Goal: Information Seeking & Learning: Learn about a topic

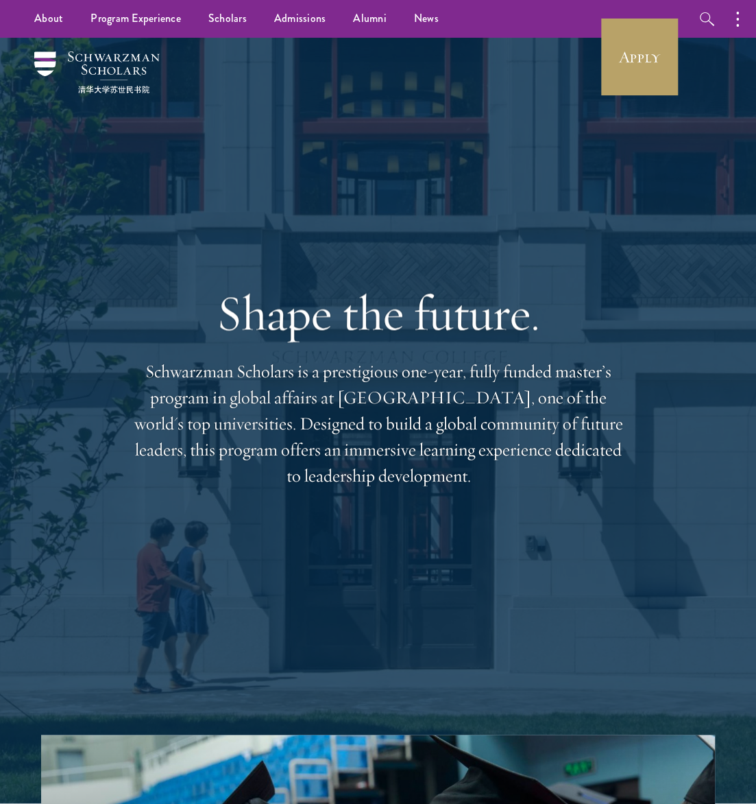
click at [0, 0] on icon "button" at bounding box center [0, 0] width 0 height 0
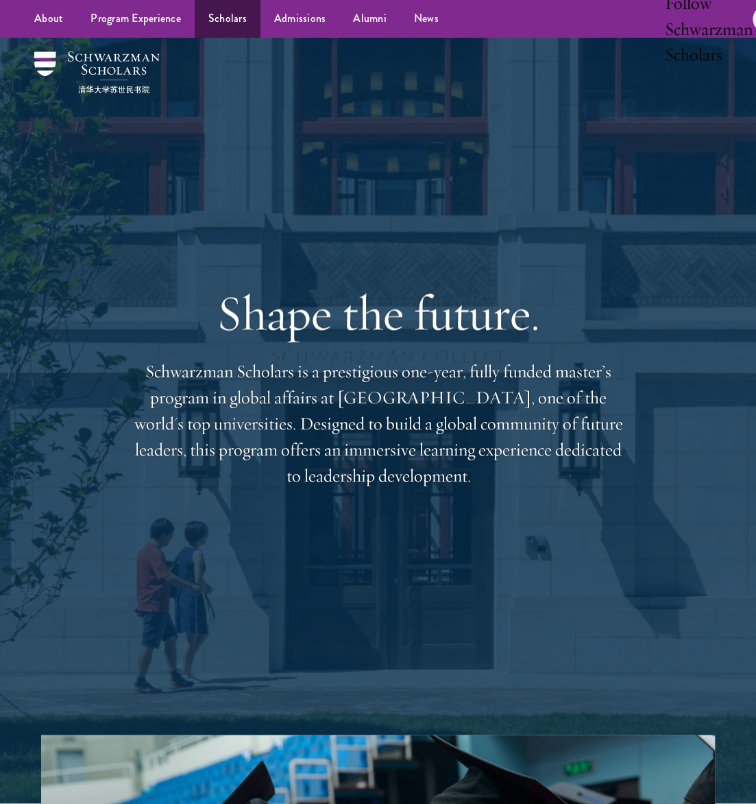
click at [195, 38] on link "Scholars" at bounding box center [228, 19] width 66 height 38
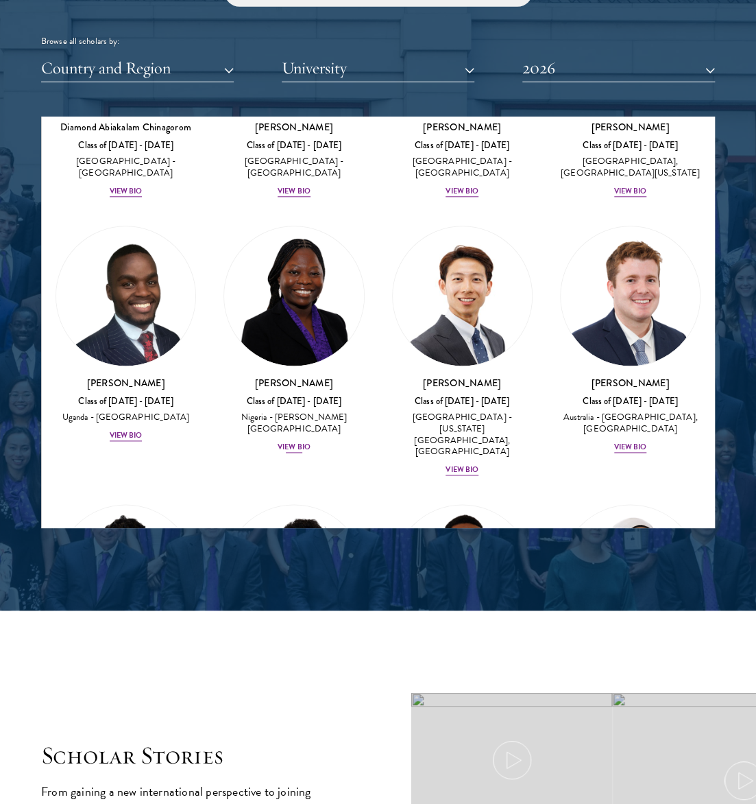
scroll to position [484, 0]
click at [147, 365] on img at bounding box center [125, 295] width 139 height 139
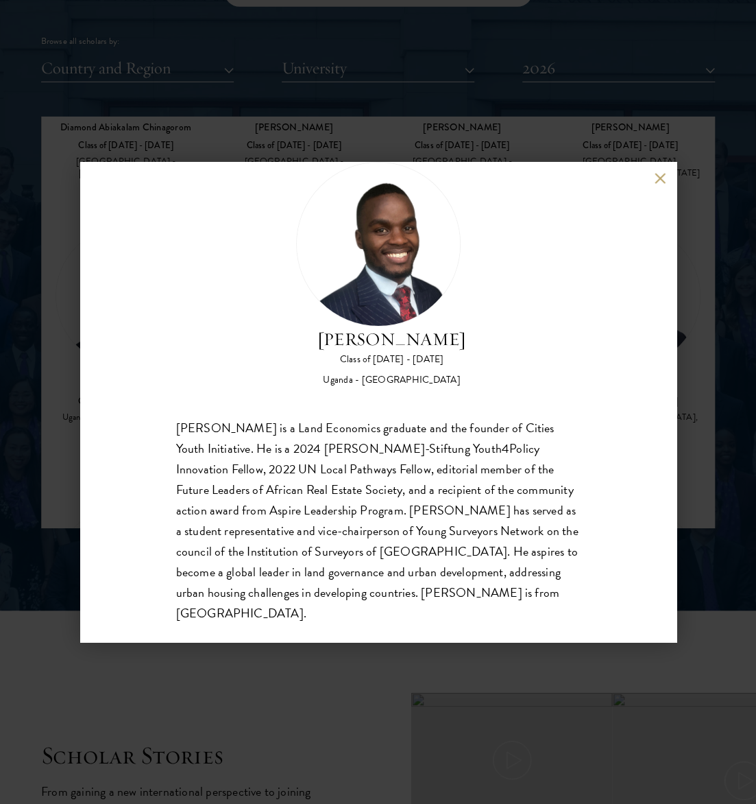
scroll to position [40, 0]
click at [709, 437] on div "Emmanuel Akandwanaho Class of 2025 - 2026 Uganda - Makerere University Kampala …" at bounding box center [378, 402] width 756 height 804
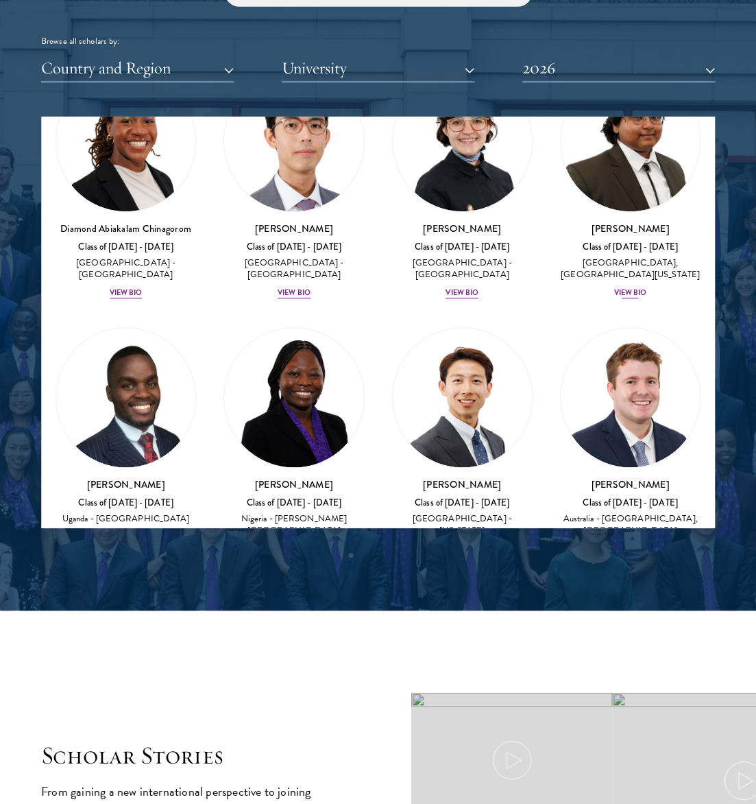
scroll to position [371, 0]
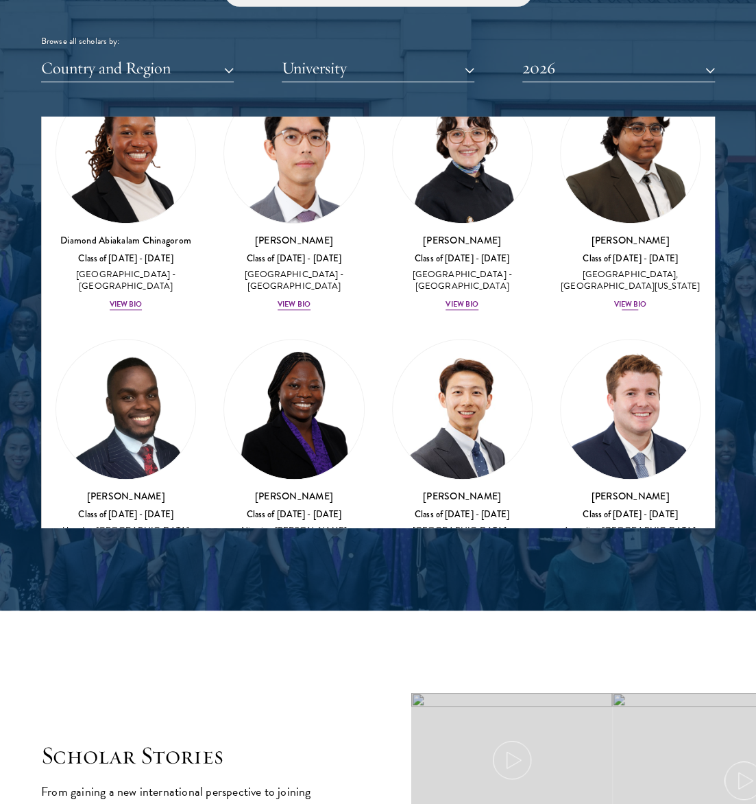
click at [627, 247] on h3 "Ariana Ahmed" at bounding box center [630, 240] width 141 height 14
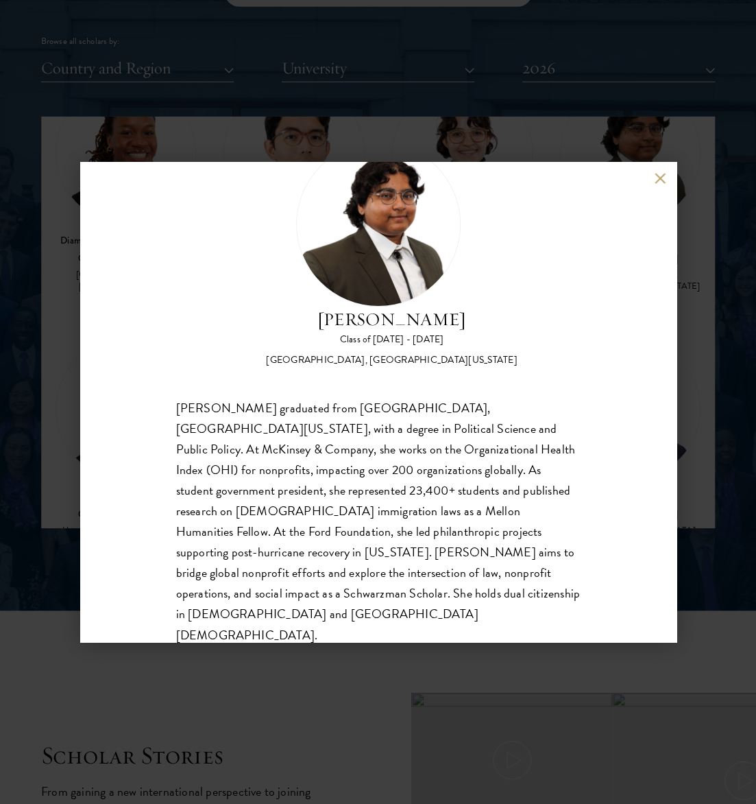
scroll to position [60, 0]
click at [699, 382] on div "Ariana Ahmed Class of 2025 - 2026 United States of America - Hunter College, Th…" at bounding box center [378, 402] width 756 height 804
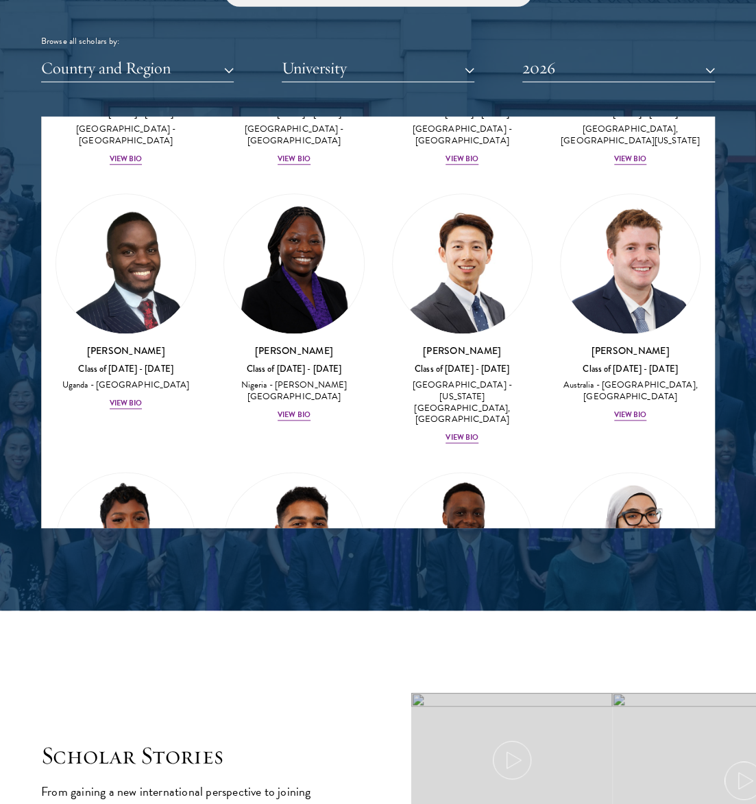
scroll to position [533, 0]
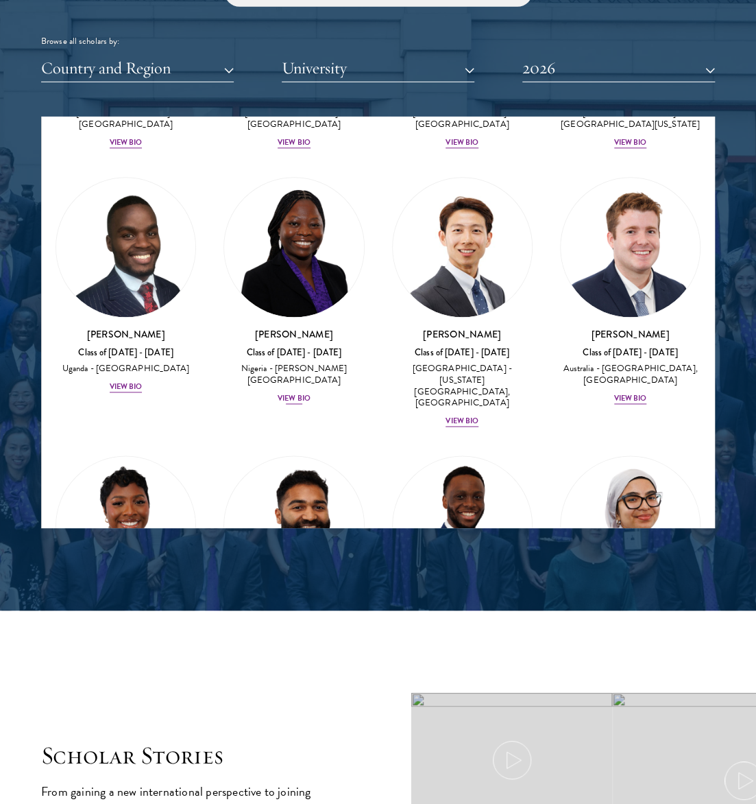
click at [333, 317] on img at bounding box center [293, 247] width 139 height 139
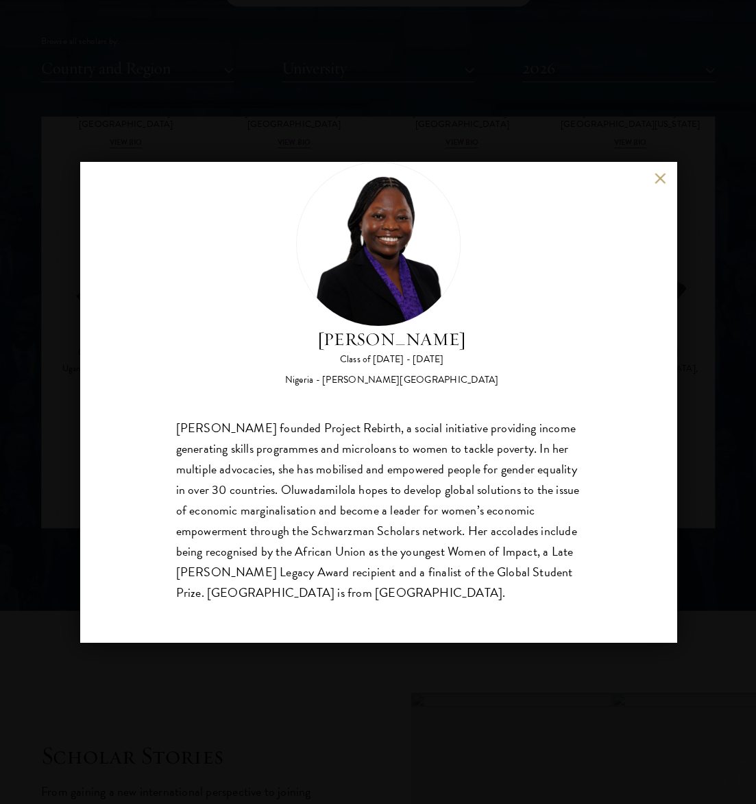
scroll to position [40, 0]
click at [686, 398] on div "Oluwadamilola Akintewe Class of 2025 - 2026 Nigeria - Adekunle Ajasin Universit…" at bounding box center [378, 402] width 756 height 804
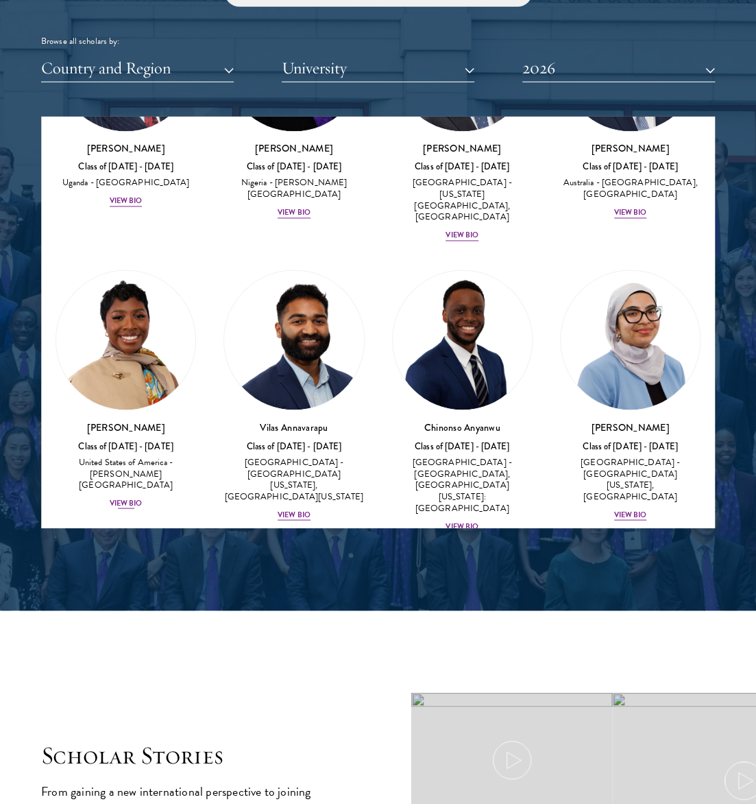
scroll to position [719, 0]
click at [128, 409] on img at bounding box center [125, 338] width 139 height 139
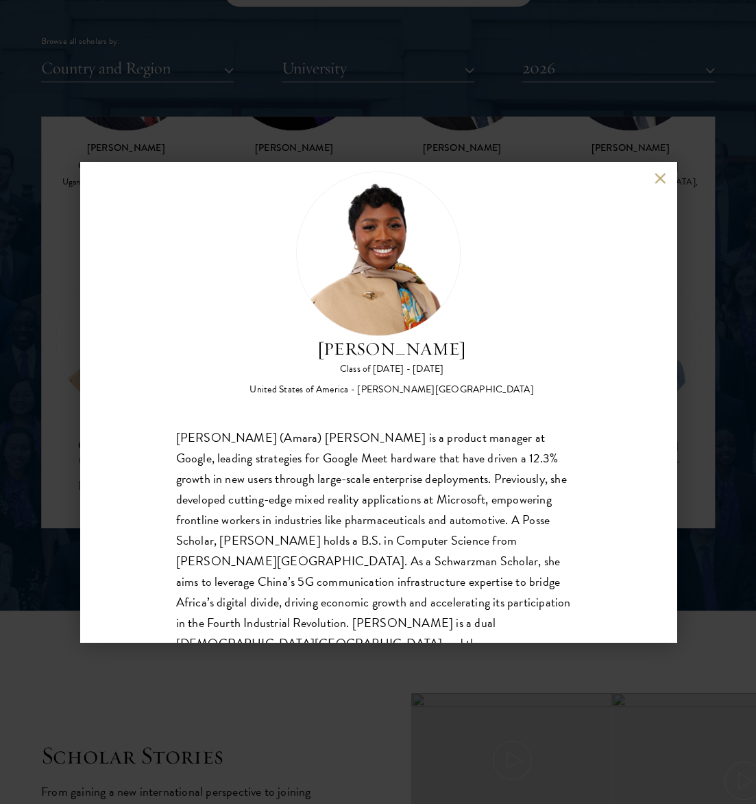
scroll to position [46, 0]
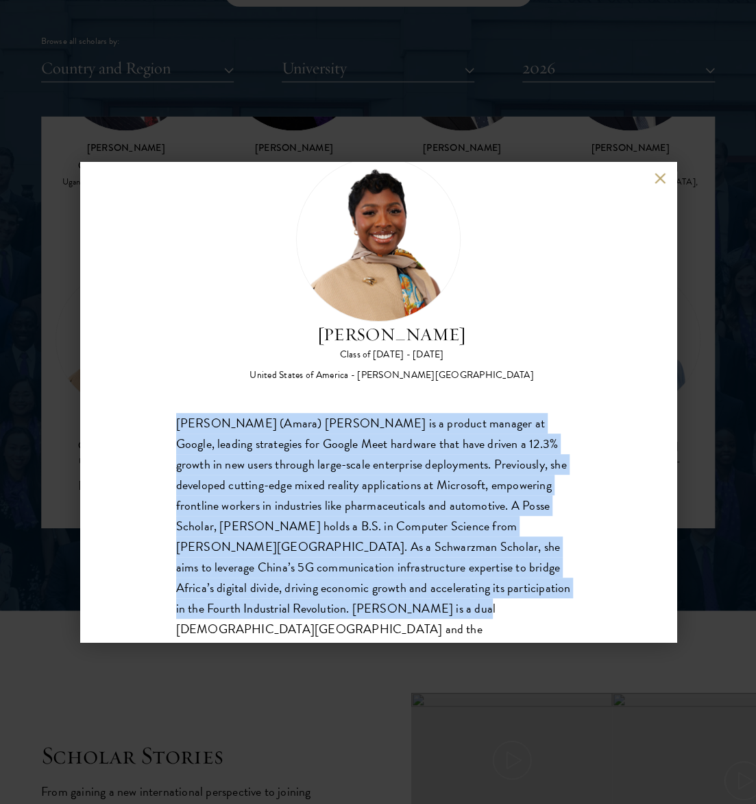
drag, startPoint x: 245, startPoint y: 612, endPoint x: 145, endPoint y: 410, distance: 226.0
click at [145, 410] on div "Amara Anigbo Class of 2025 - 2026 United States of America - Dickinson College …" at bounding box center [378, 402] width 596 height 480
copy div "Sophia (Amara) Anigbo is a product manager at Google, leading strategies for Go…"
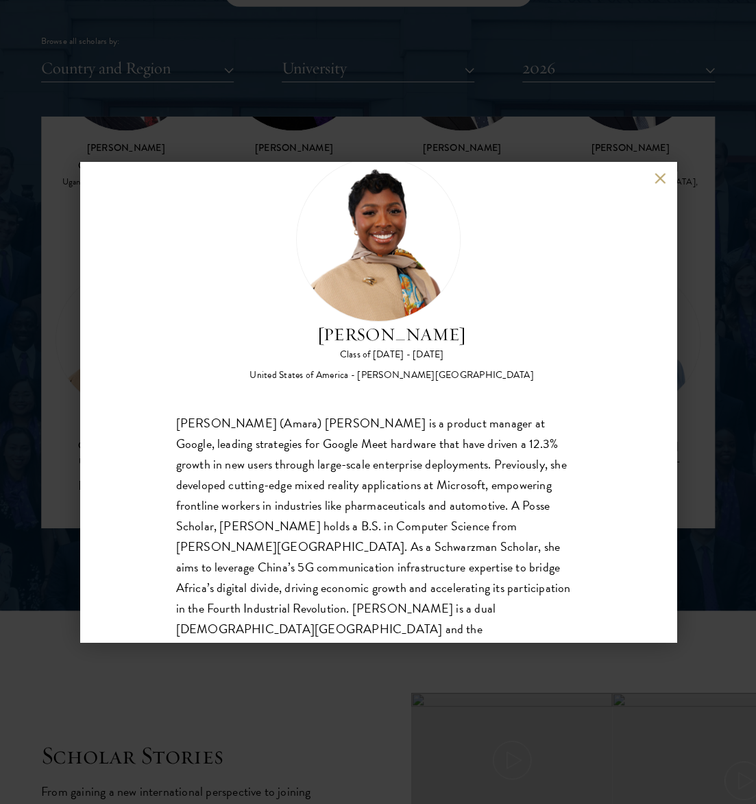
click at [642, 176] on div "Amara Anigbo Class of 2025 - 2026 United States of America - Dickinson College …" at bounding box center [378, 402] width 596 height 480
click at [655, 175] on button at bounding box center [661, 178] width 12 height 12
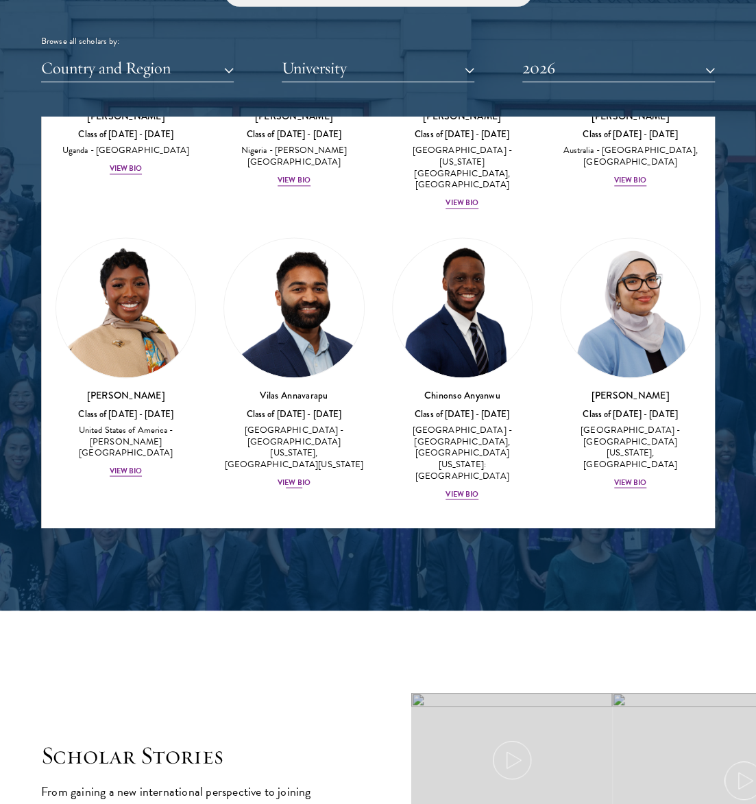
scroll to position [756, 0]
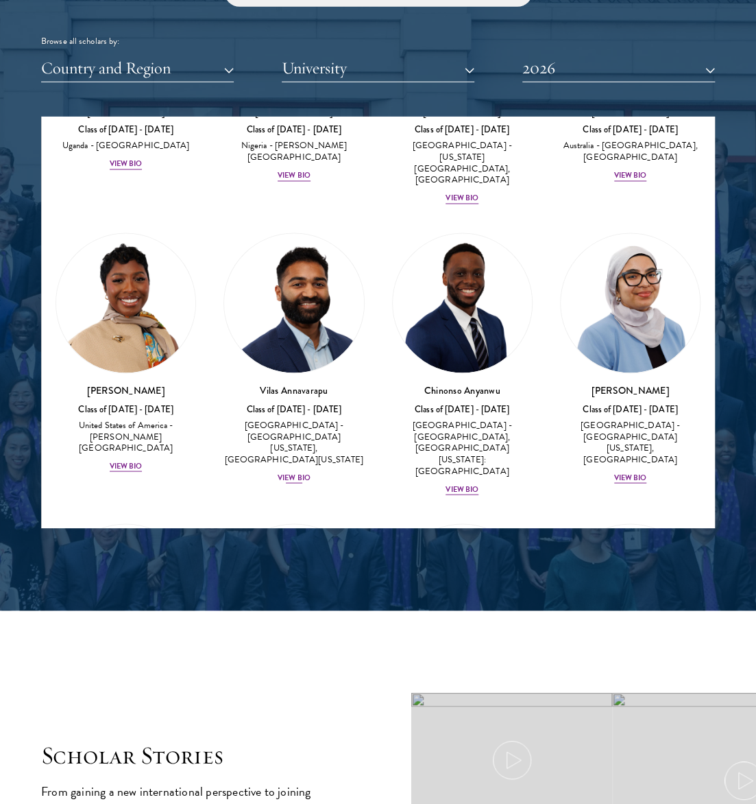
click at [324, 372] on img at bounding box center [293, 302] width 139 height 139
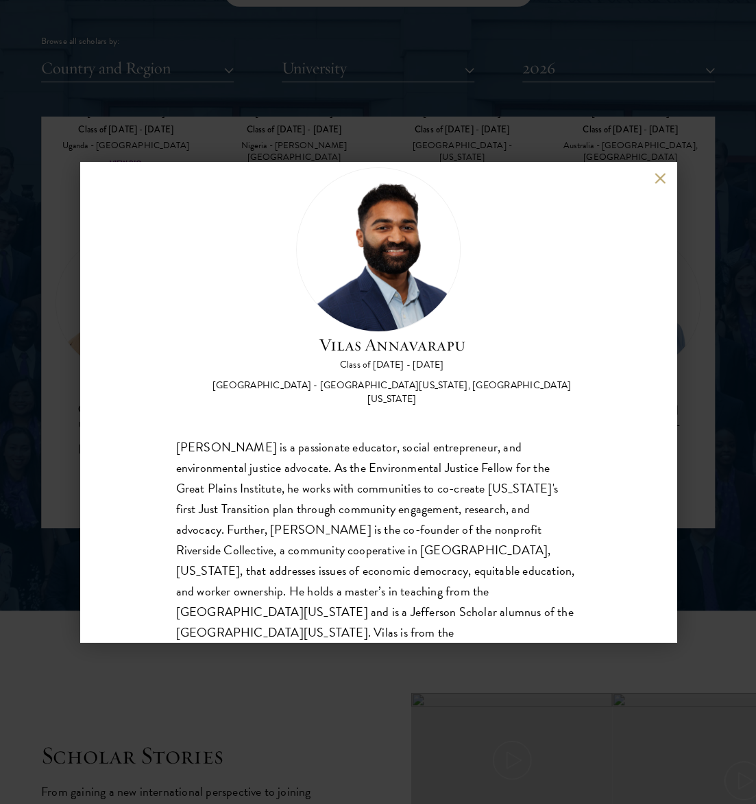
scroll to position [40, 0]
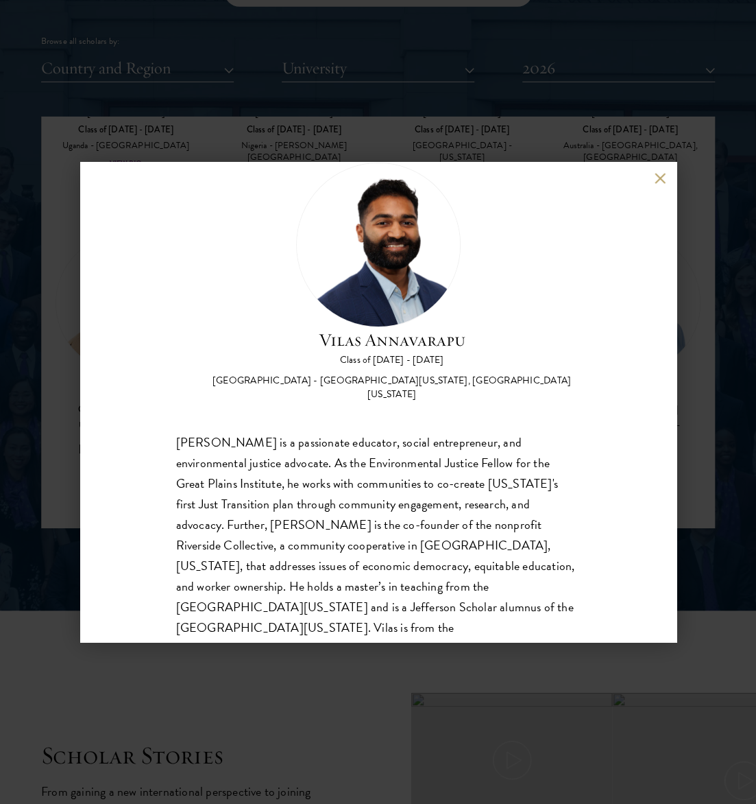
click at [715, 321] on div "Vilas Annavarapu Class of 2025 - 2026 United States of America - University of …" at bounding box center [378, 402] width 756 height 804
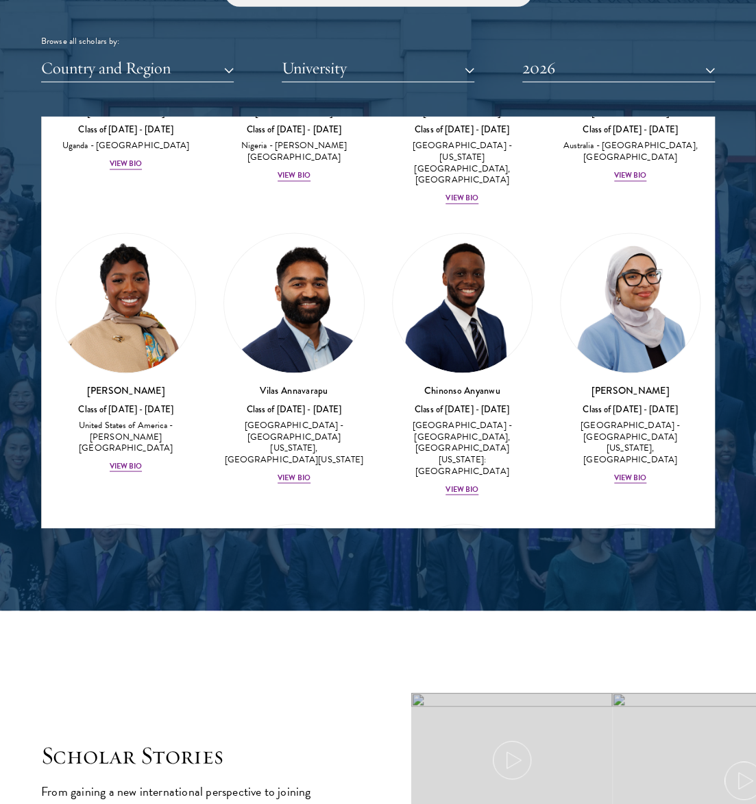
scroll to position [791, 0]
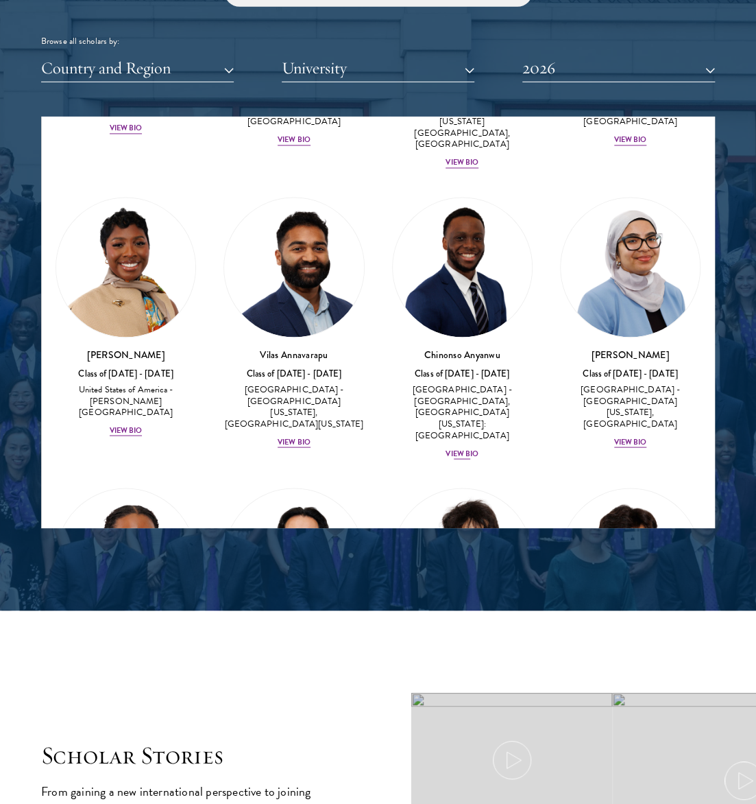
click at [494, 337] on img at bounding box center [462, 267] width 139 height 139
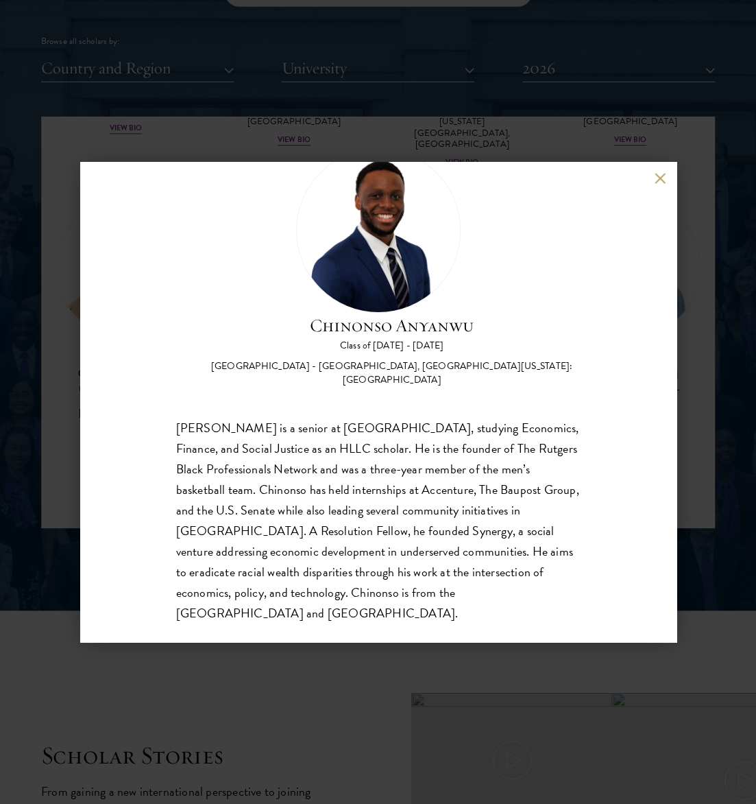
scroll to position [54, 0]
click at [686, 395] on div "Chinonso Anyanwu Class of 2025 - 2026 United States of America - Rutgers, The S…" at bounding box center [378, 402] width 756 height 804
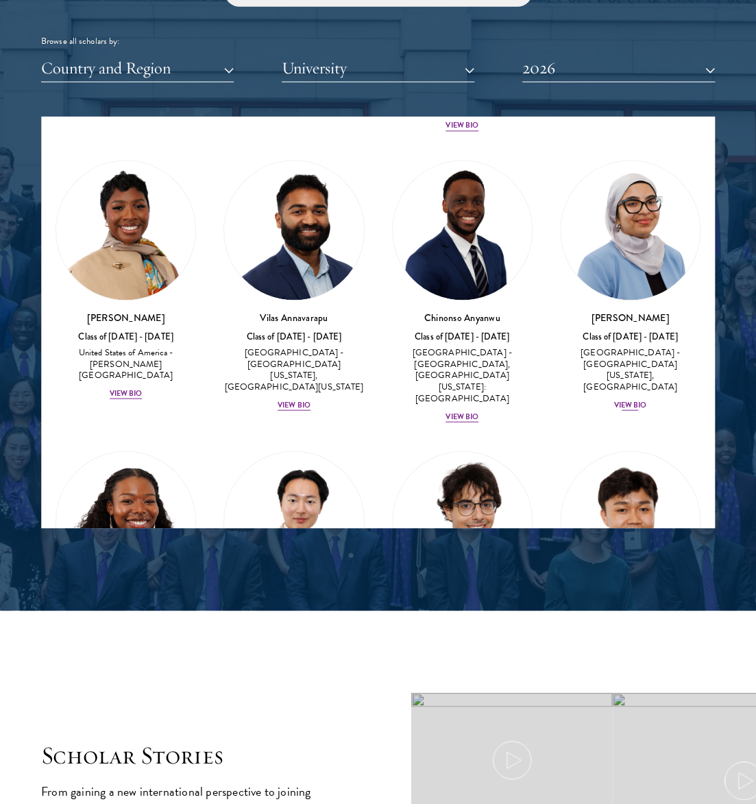
scroll to position [832, 0]
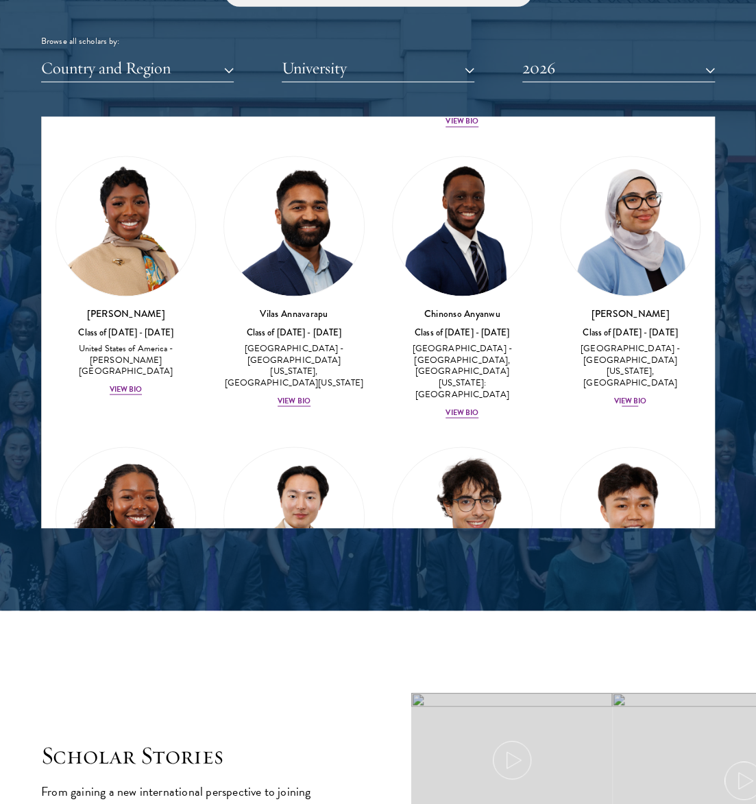
click at [660, 296] on img at bounding box center [630, 226] width 139 height 139
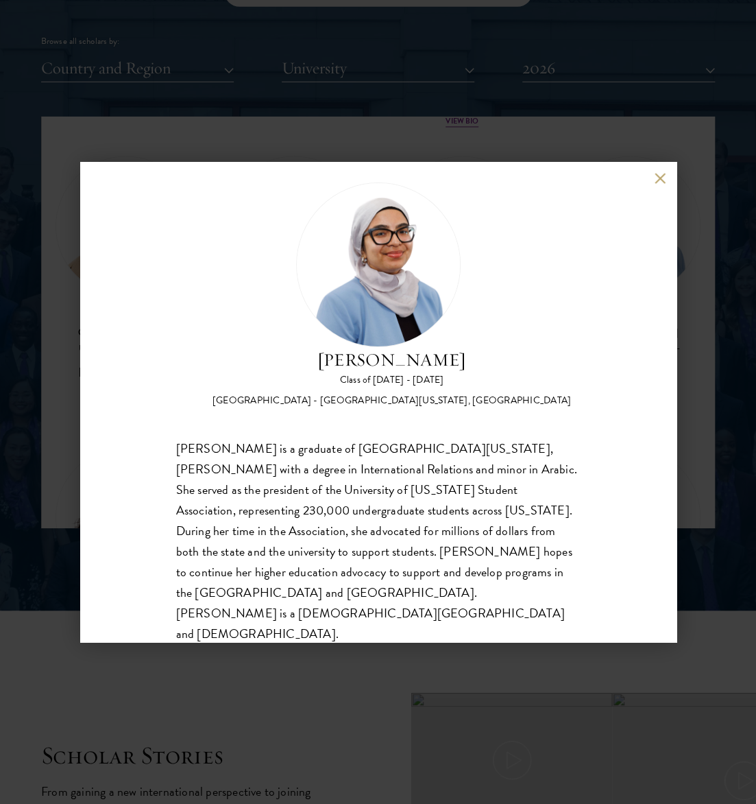
scroll to position [20, 0]
click at [495, 109] on div "Celene Aridin Class of 2025 - 2026 United States of America - University of Cal…" at bounding box center [378, 402] width 756 height 804
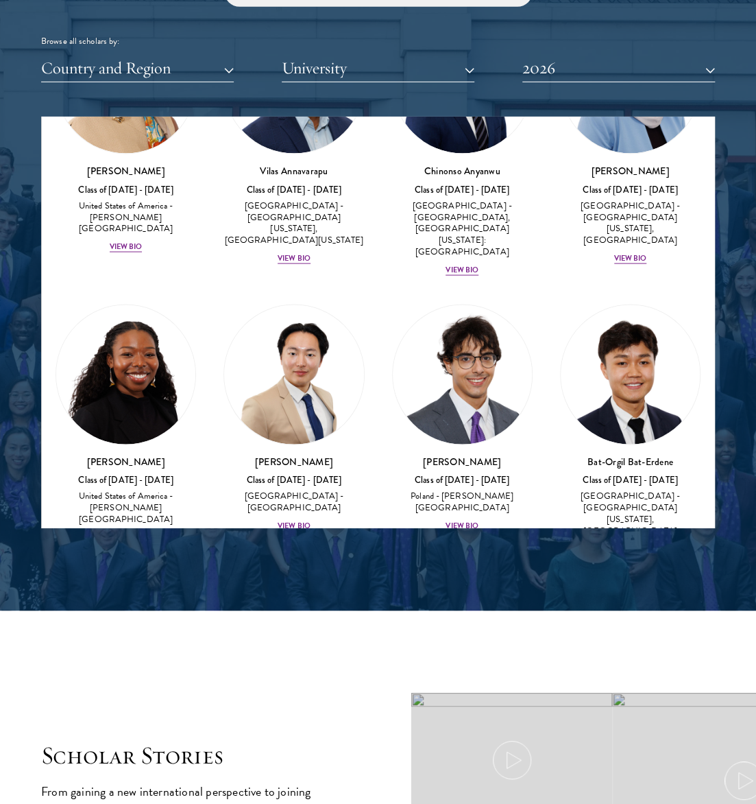
scroll to position [990, 0]
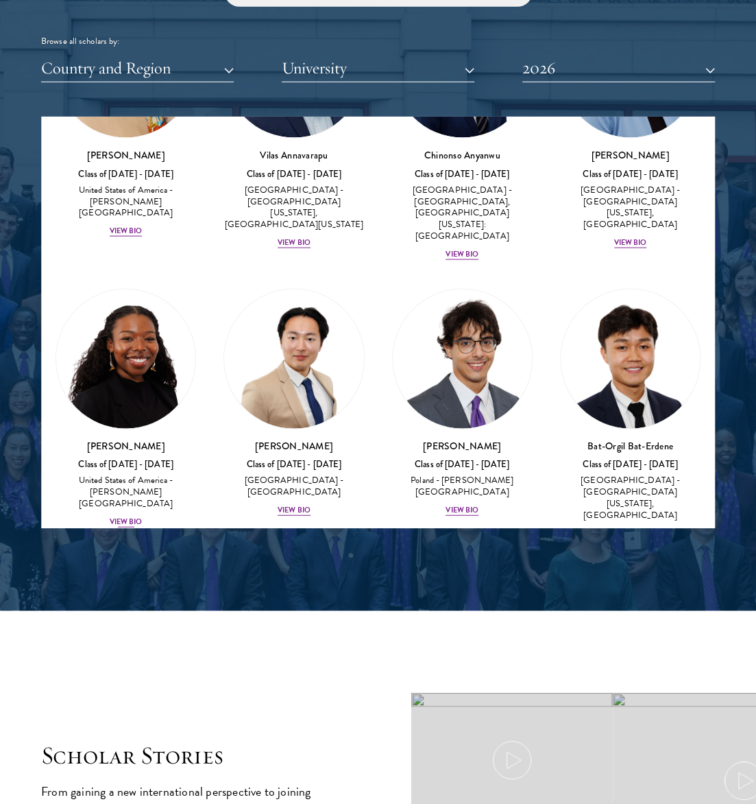
click at [110, 429] on img at bounding box center [125, 358] width 139 height 139
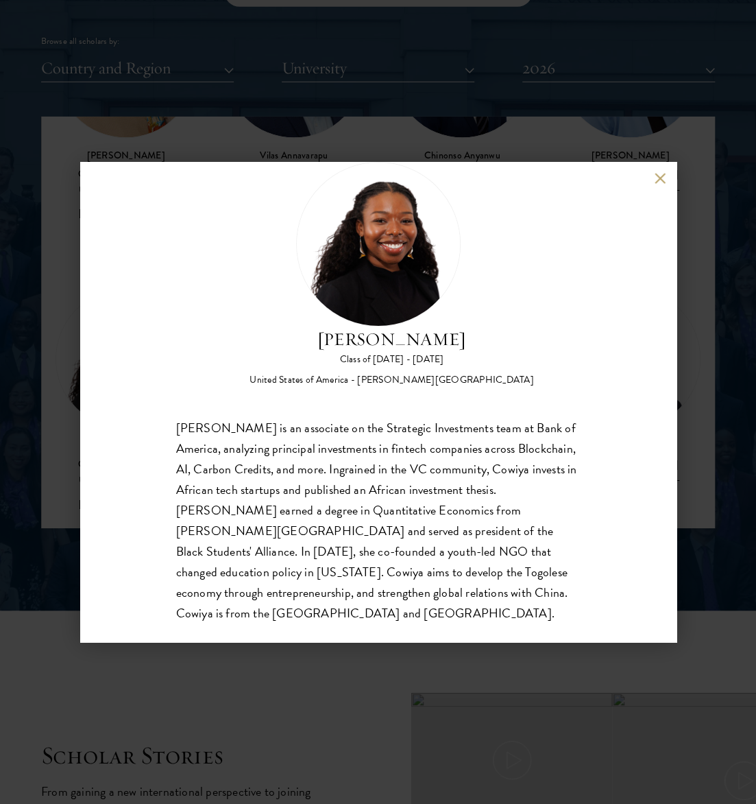
scroll to position [40, 0]
click at [657, 178] on button at bounding box center [661, 178] width 12 height 12
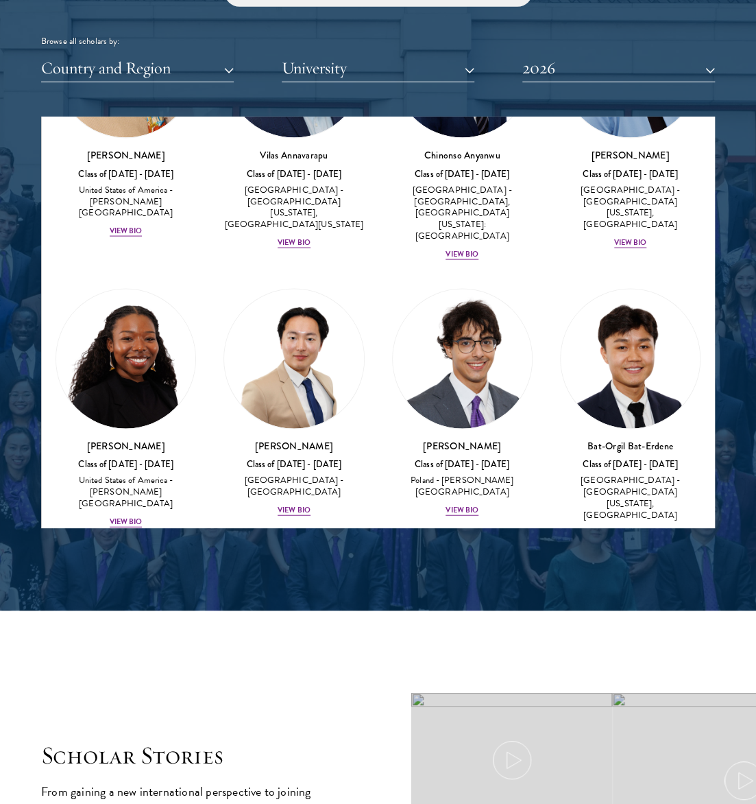
scroll to position [1001, 0]
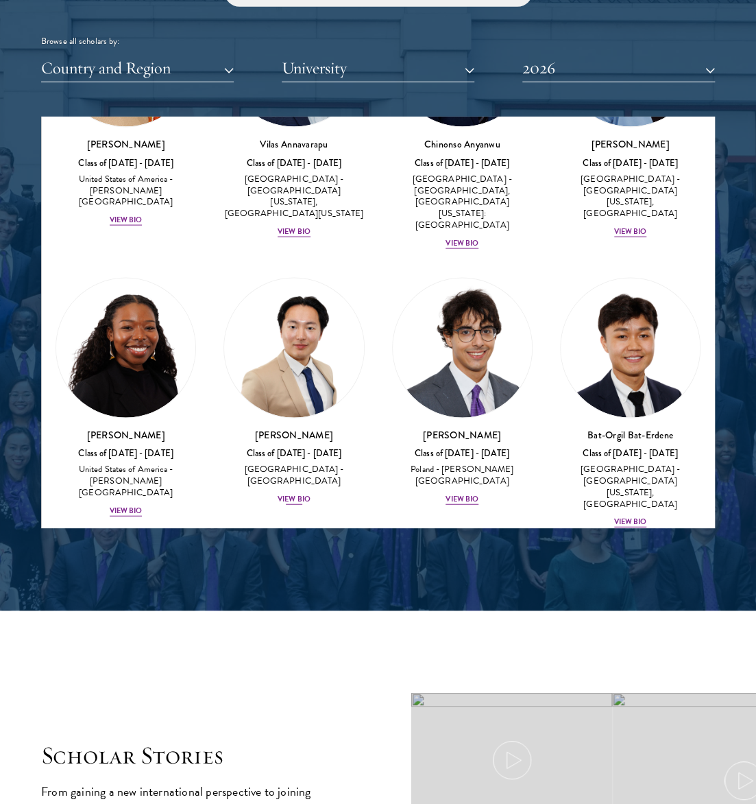
click at [274, 418] on img at bounding box center [293, 347] width 139 height 139
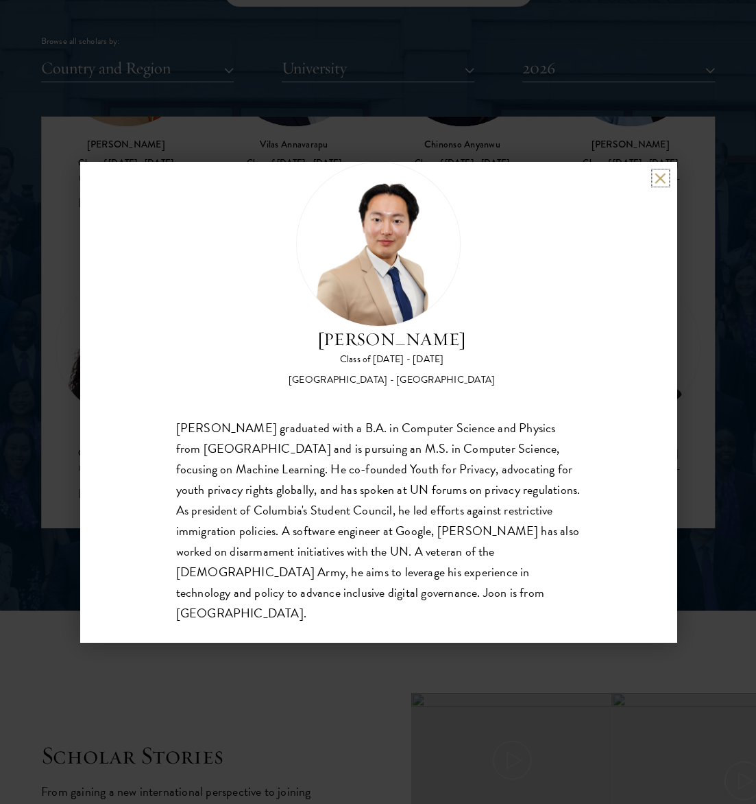
scroll to position [40, 0]
click at [350, 171] on img at bounding box center [378, 244] width 165 height 165
click at [655, 170] on div "Joon Baek Class of 2025 - 2026 South Korea - Columbia University Beom Joon Baek…" at bounding box center [378, 402] width 596 height 480
click at [655, 176] on button at bounding box center [661, 178] width 12 height 12
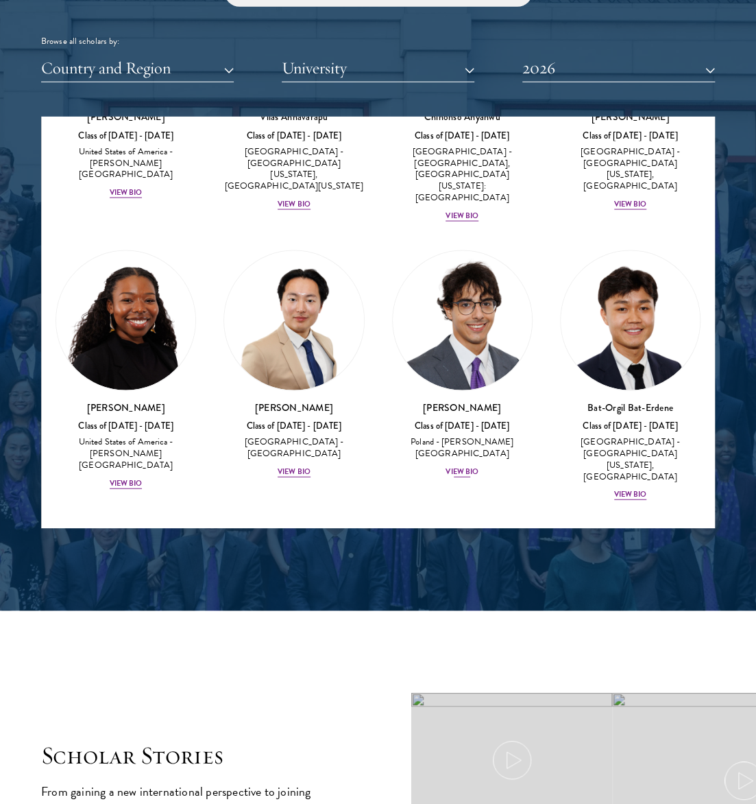
scroll to position [1037, 0]
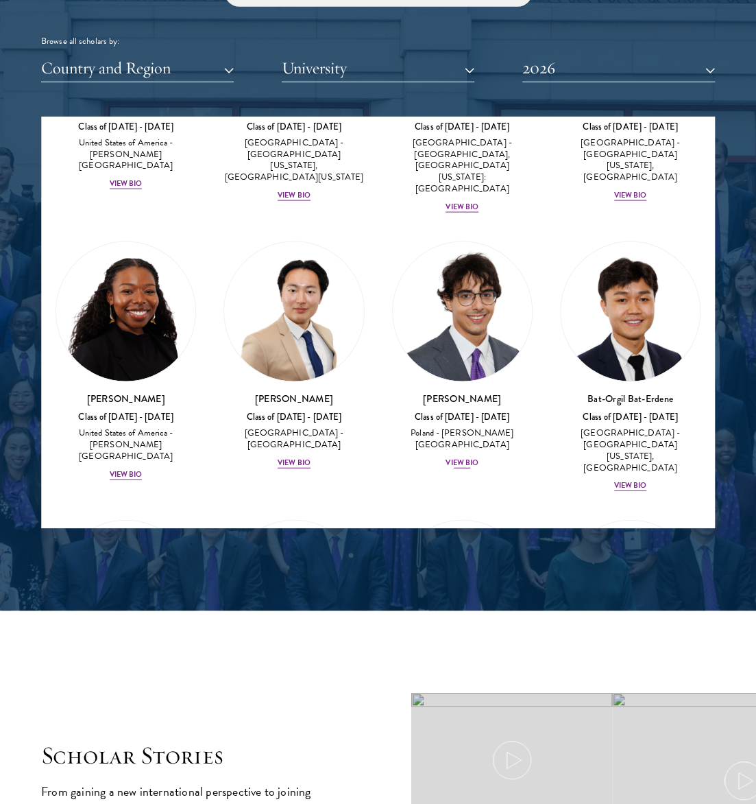
click at [461, 381] on img at bounding box center [462, 311] width 139 height 139
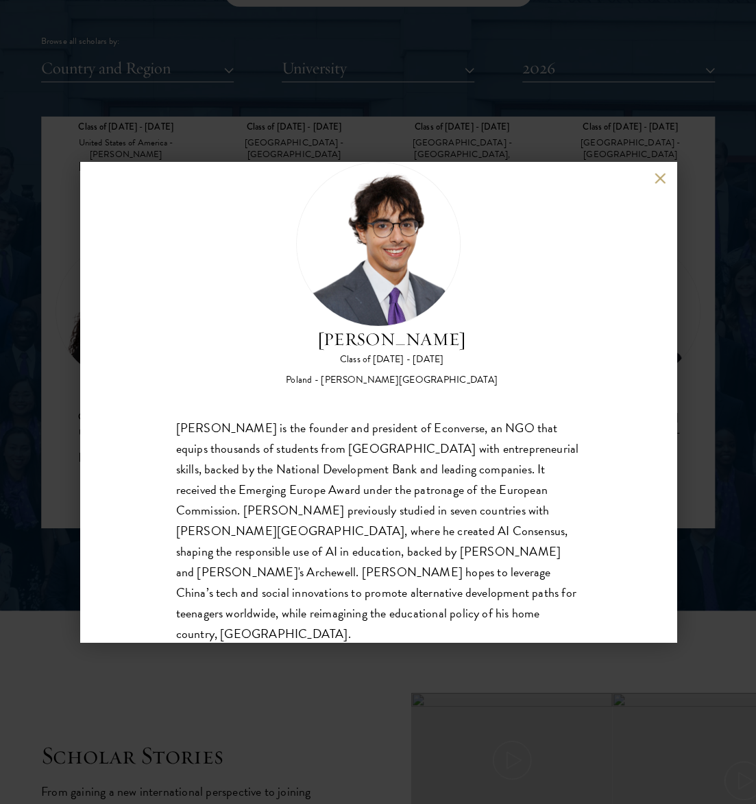
scroll to position [40, 0]
click at [650, 392] on div "Jan Bartkowiak Class of 2025 - 2026 Poland - Minerva University Jan Bartkowiak …" at bounding box center [378, 402] width 596 height 480
click at [662, 176] on button at bounding box center [661, 178] width 12 height 12
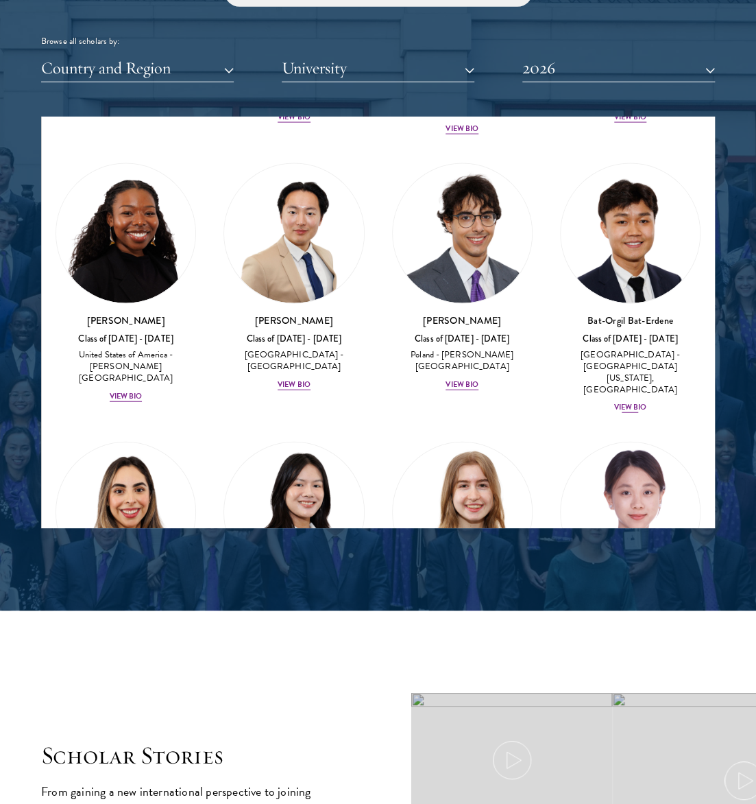
scroll to position [1118, 0]
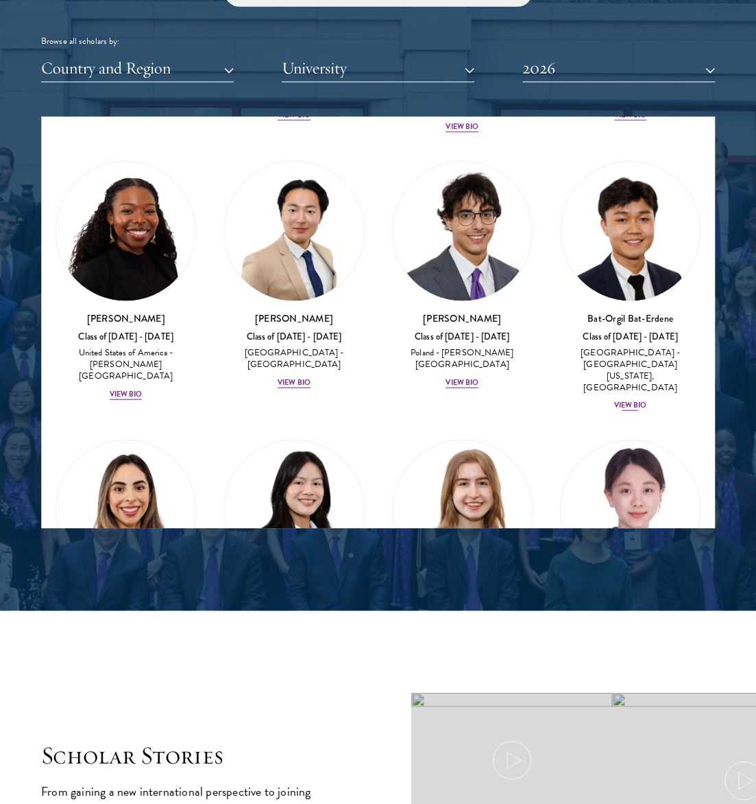
click at [632, 301] on img at bounding box center [630, 231] width 139 height 139
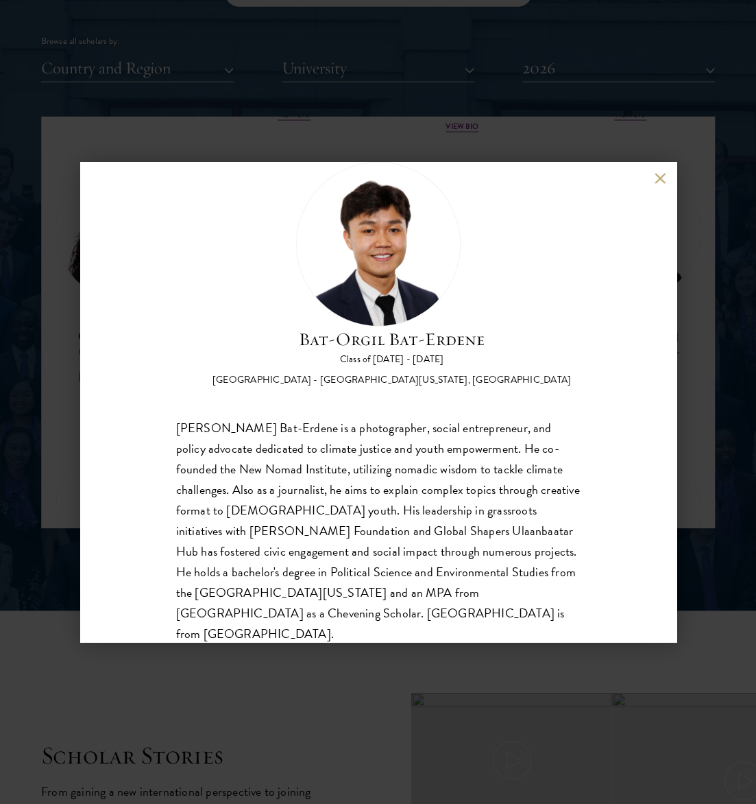
scroll to position [40, 0]
click at [660, 173] on button at bounding box center [661, 178] width 12 height 12
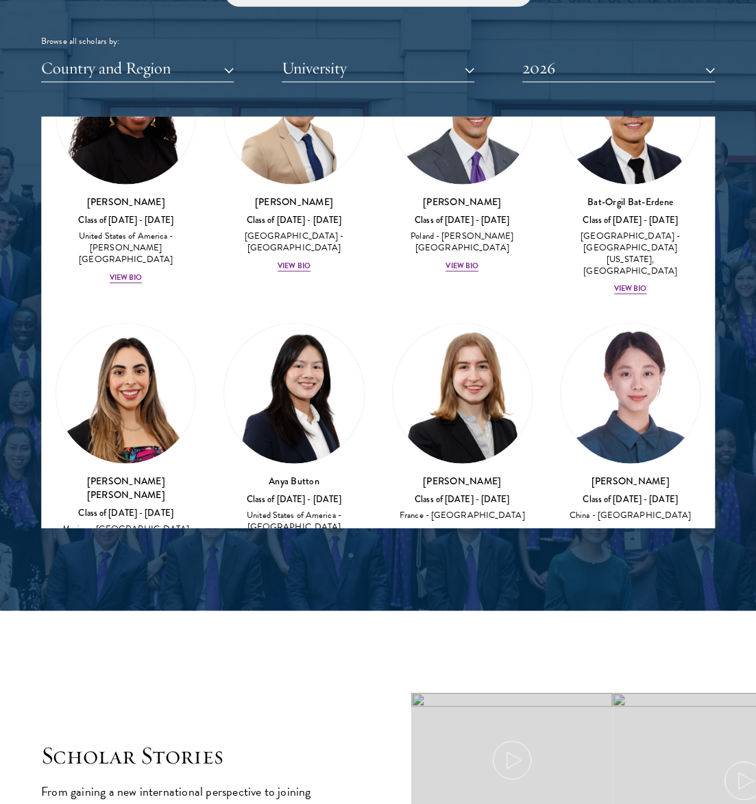
scroll to position [1235, 0]
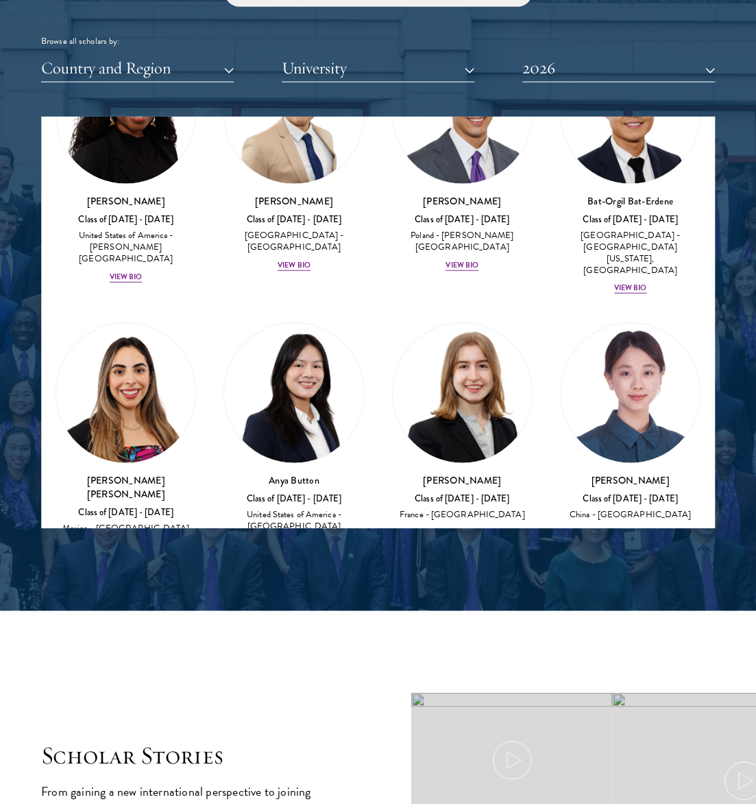
click at [136, 462] on img at bounding box center [125, 392] width 139 height 139
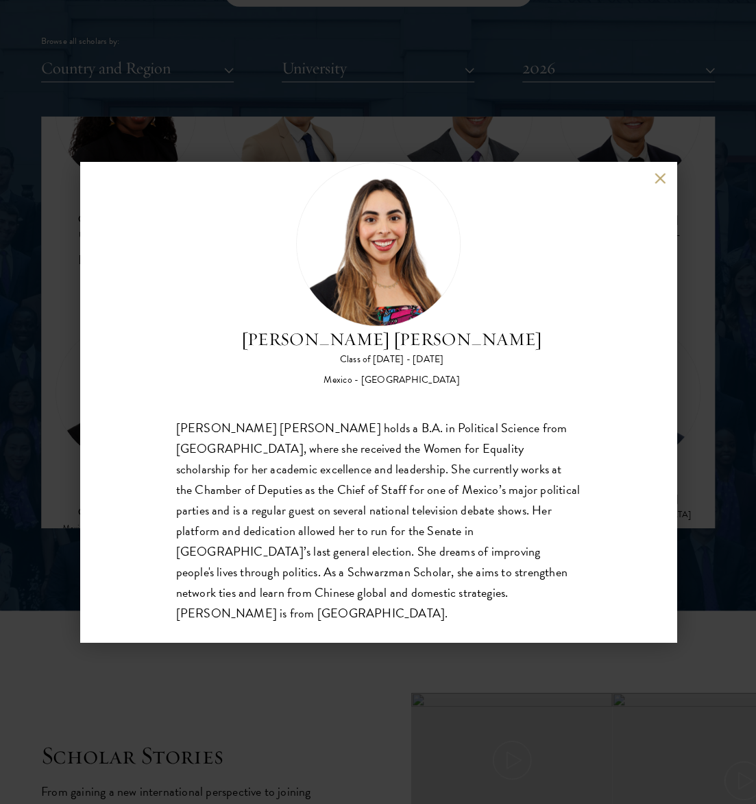
scroll to position [40, 0]
click at [674, 371] on div "Natalie Bravo Ortiz Class of 2025 - 2026 Mexico - Instituto Tecnológico Autónom…" at bounding box center [378, 402] width 596 height 480
click at [656, 173] on button at bounding box center [661, 178] width 12 height 12
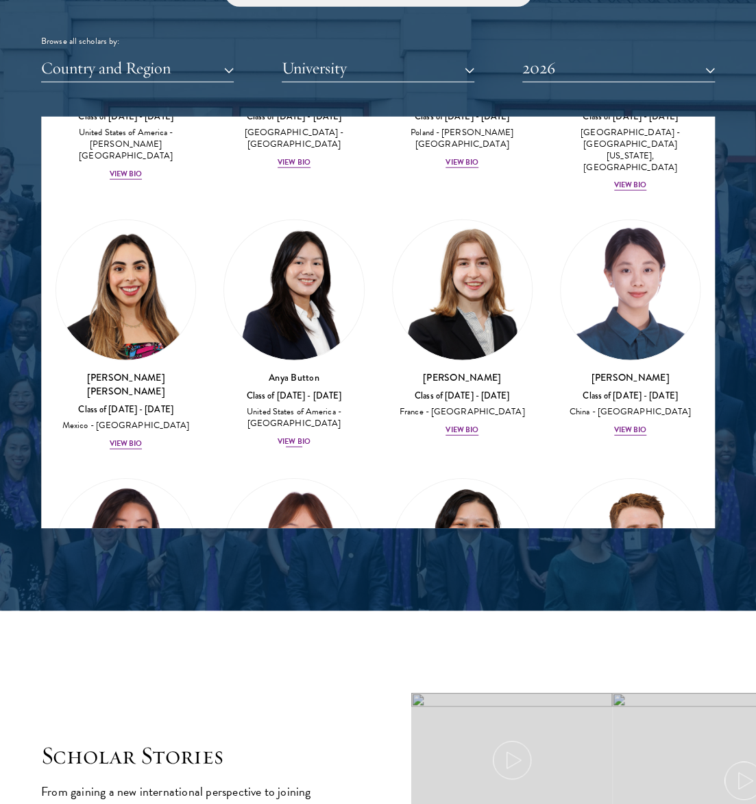
scroll to position [1338, 0]
click at [319, 359] on img at bounding box center [293, 288] width 139 height 139
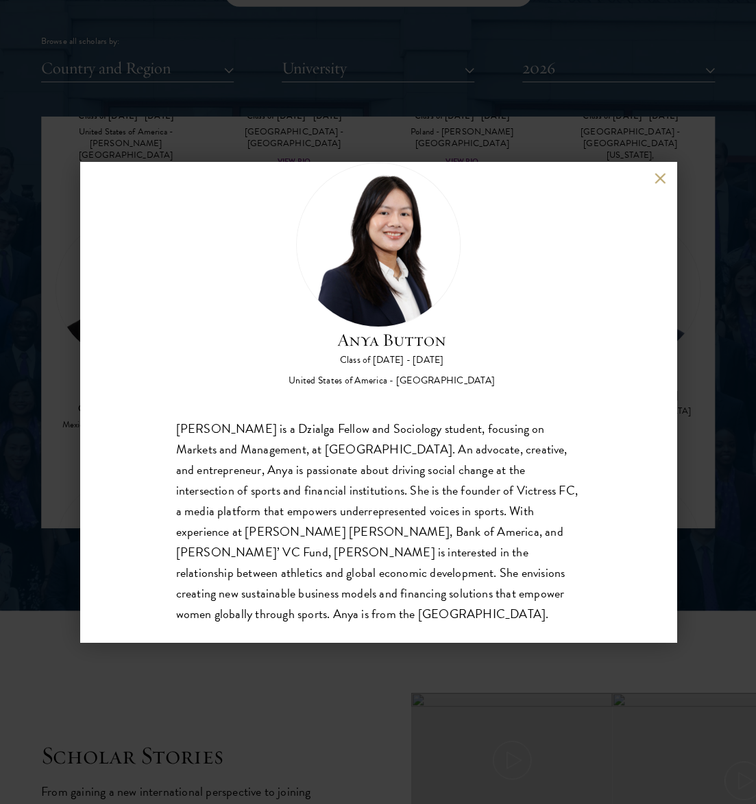
scroll to position [40, 0]
click at [732, 492] on div "Anya Button Class of 2025 - 2026 United States of America - Duke University Any…" at bounding box center [378, 402] width 756 height 804
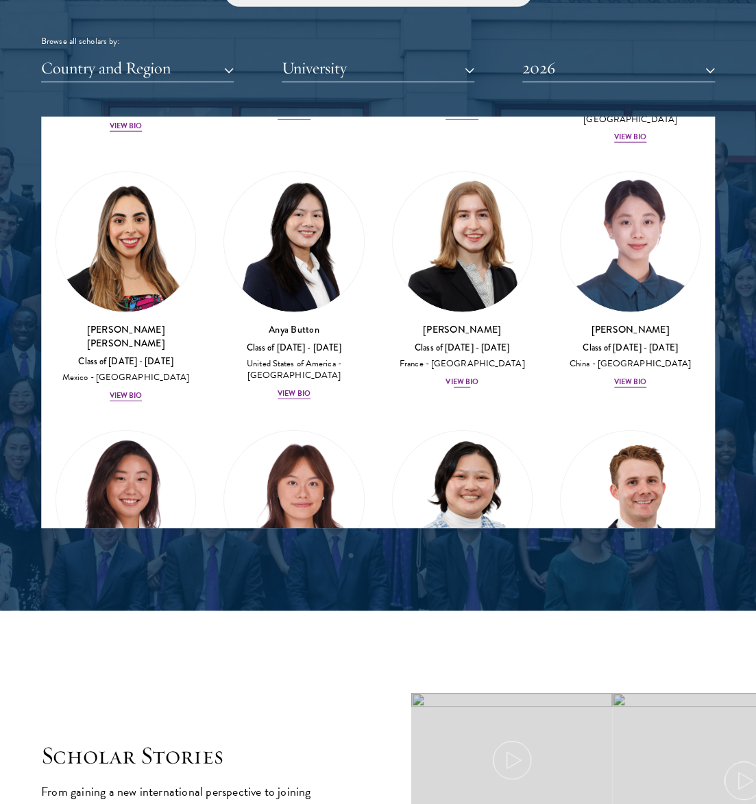
scroll to position [1387, 0]
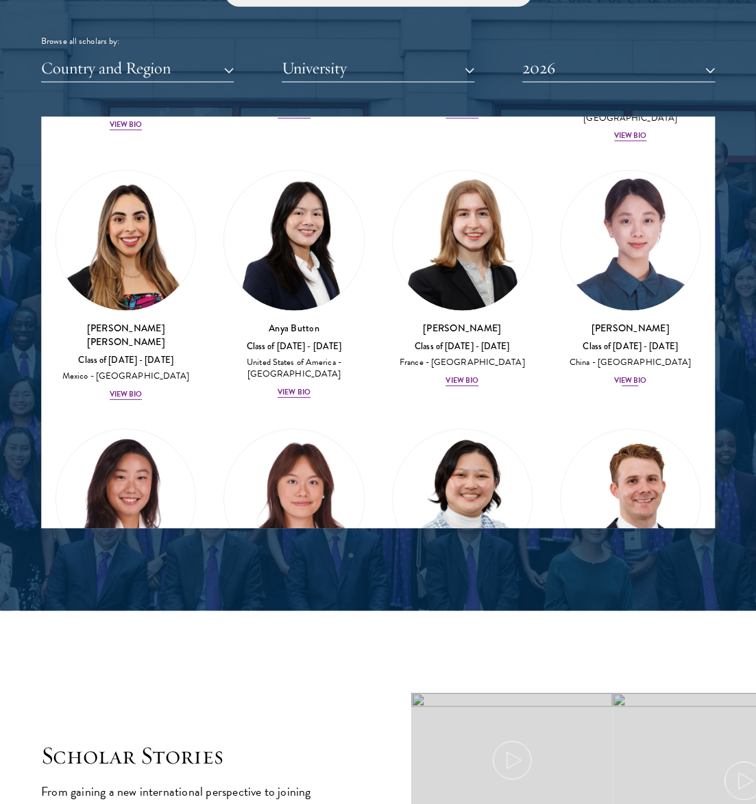
click at [614, 310] on img at bounding box center [630, 240] width 139 height 139
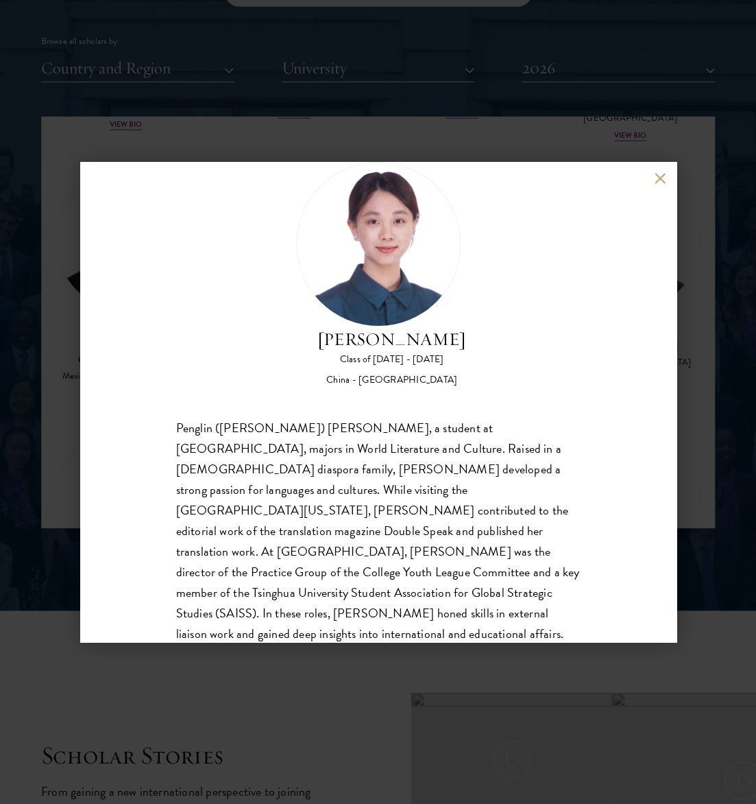
scroll to position [40, 0]
click at [742, 352] on div "Claire Chen Class of 2025 - 2026 China - Tsinghua University Penglin (Claire) C…" at bounding box center [378, 402] width 756 height 804
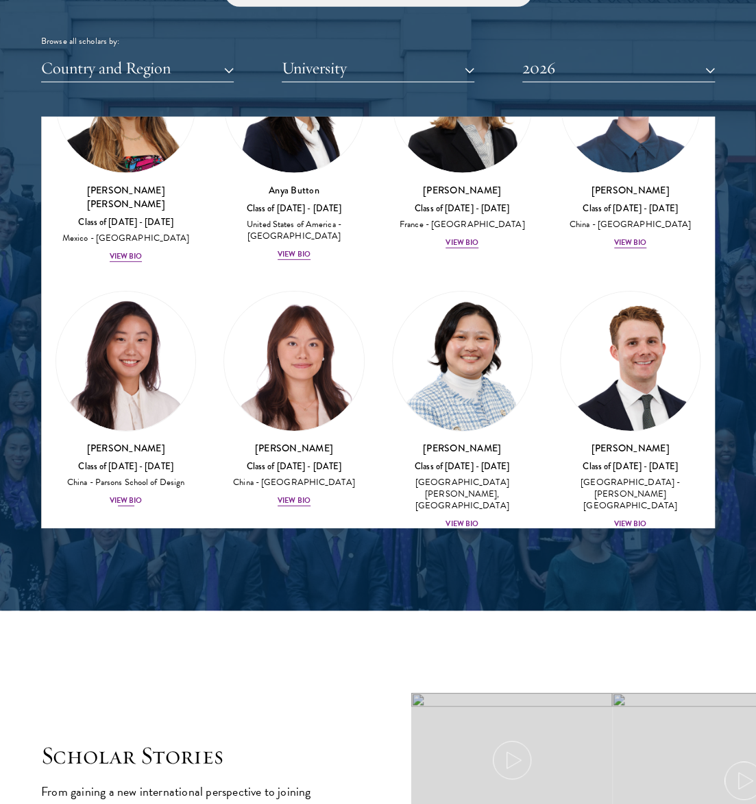
scroll to position [1526, 0]
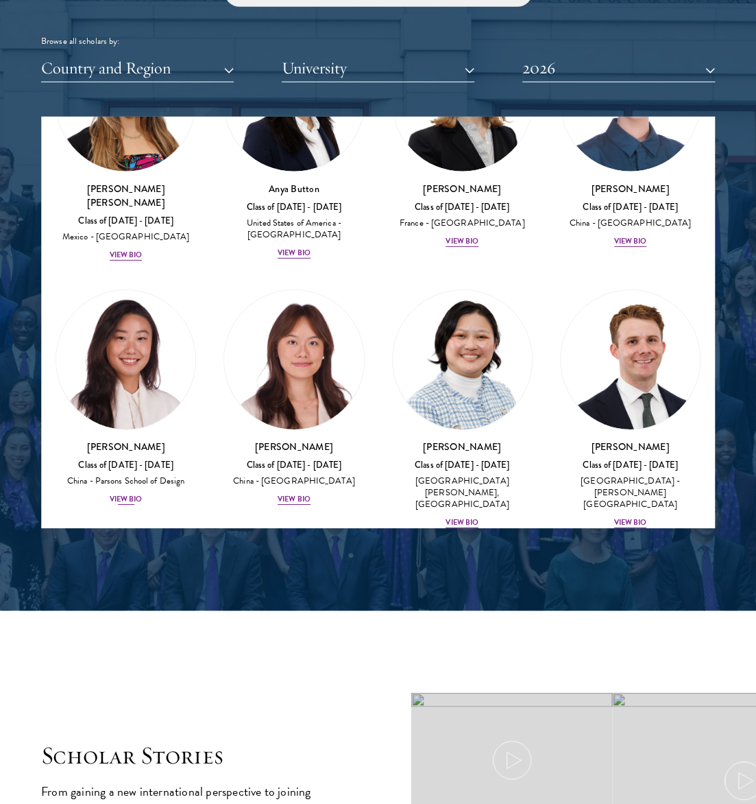
click at [128, 429] on img at bounding box center [125, 359] width 139 height 139
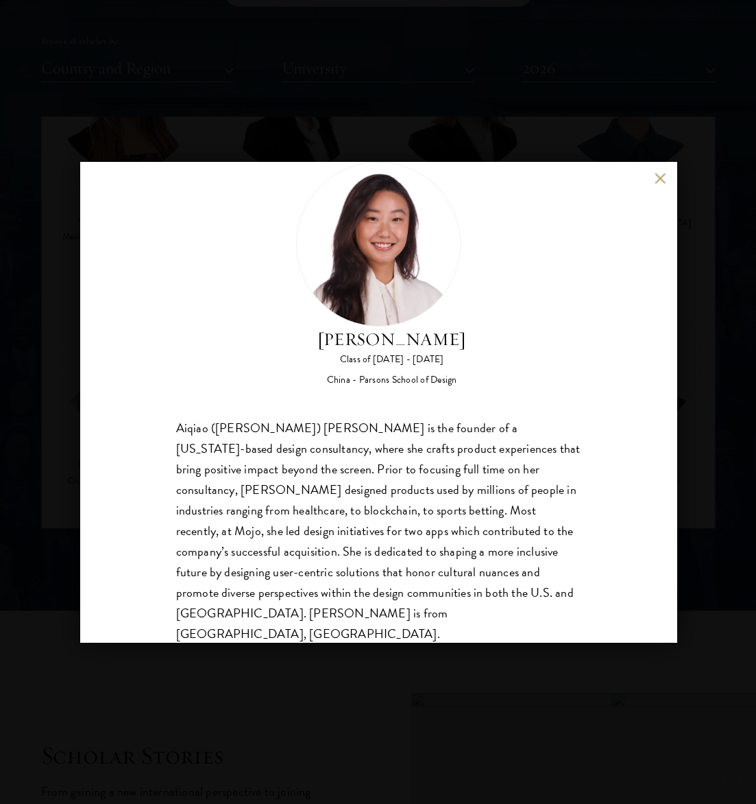
scroll to position [40, 0]
click at [660, 172] on button at bounding box center [661, 178] width 12 height 12
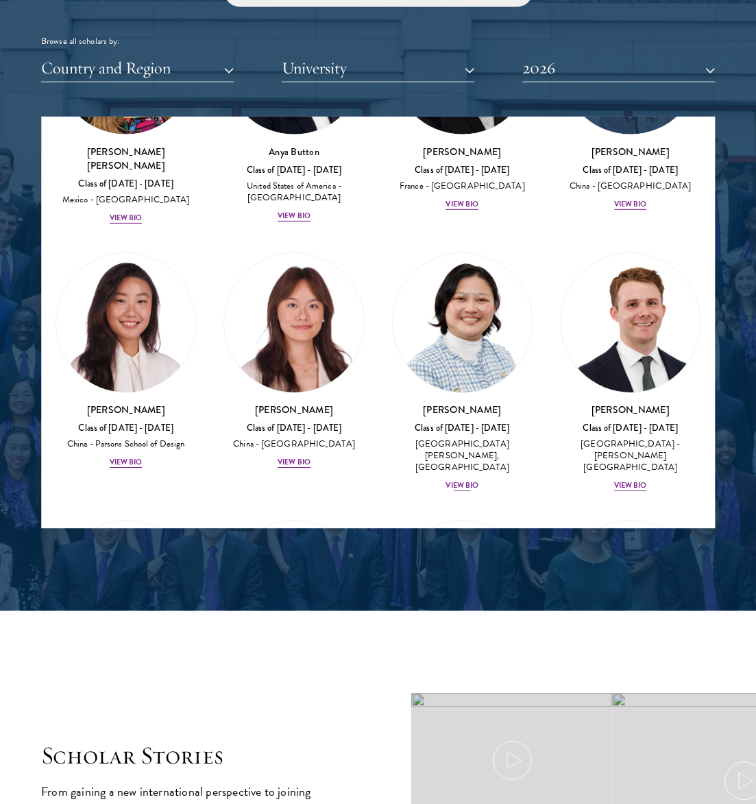
scroll to position [1569, 0]
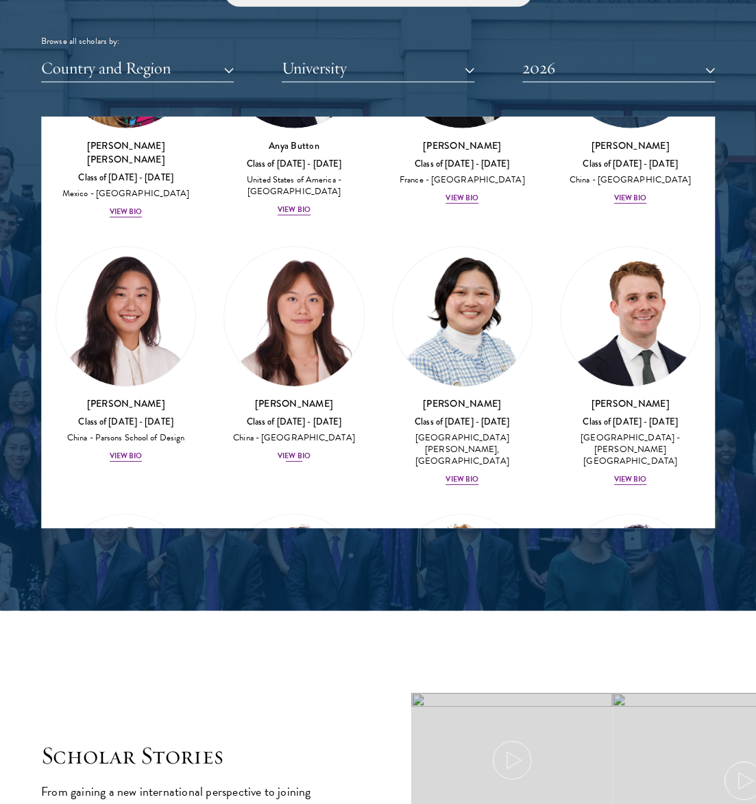
click at [322, 359] on img at bounding box center [293, 316] width 139 height 139
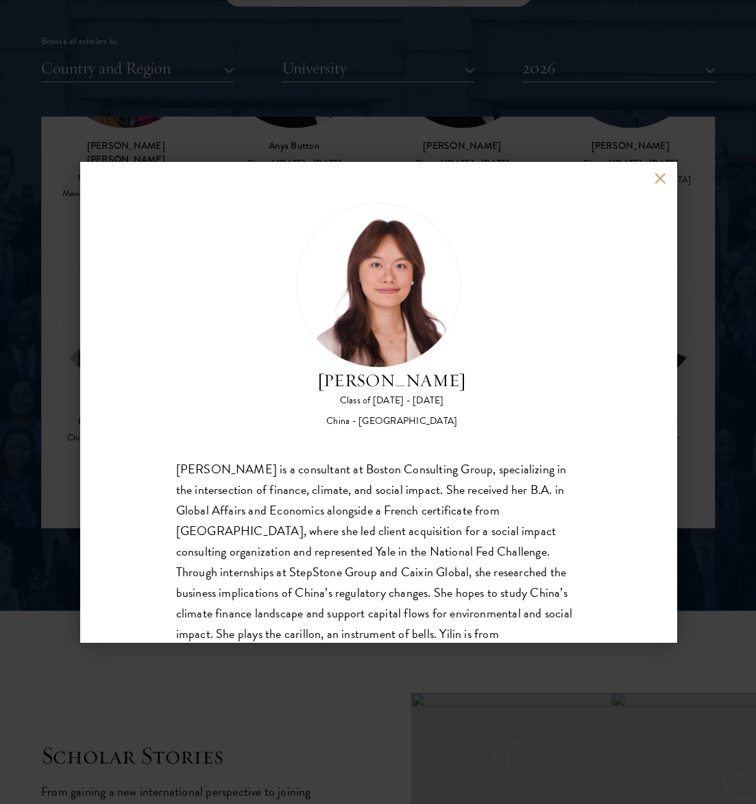
click at [749, 371] on div "Yilin Chen Class of 2025 - 2026 China - Yale University Yilin Chen is a consult…" at bounding box center [378, 402] width 756 height 804
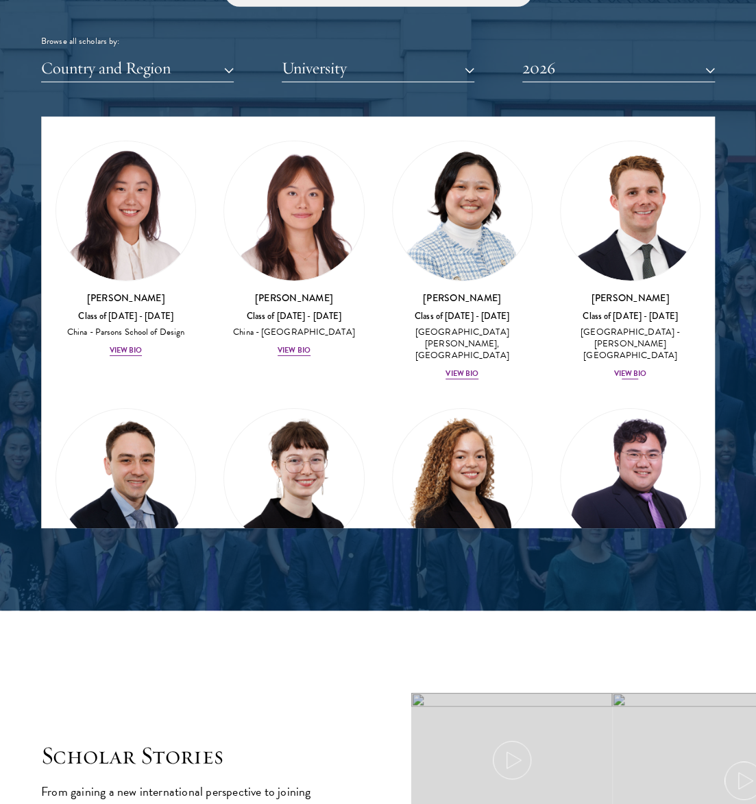
scroll to position [1676, 0]
click at [462, 280] on img at bounding box center [462, 210] width 139 height 139
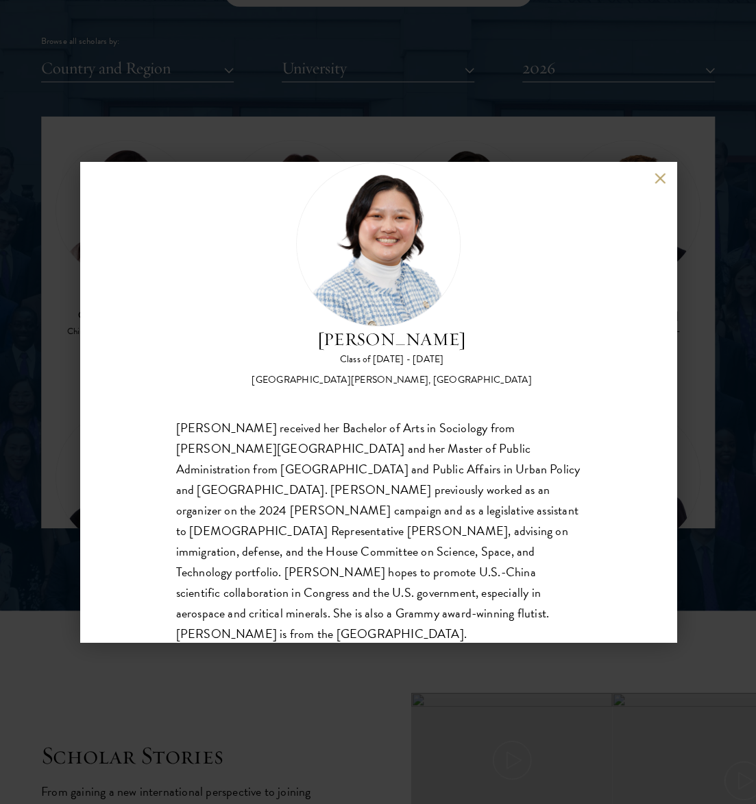
scroll to position [40, 0]
click at [686, 409] on div "Kelsey Chin Class of 2025 - 2026 United States of America - Barnard College, Co…" at bounding box center [378, 402] width 756 height 804
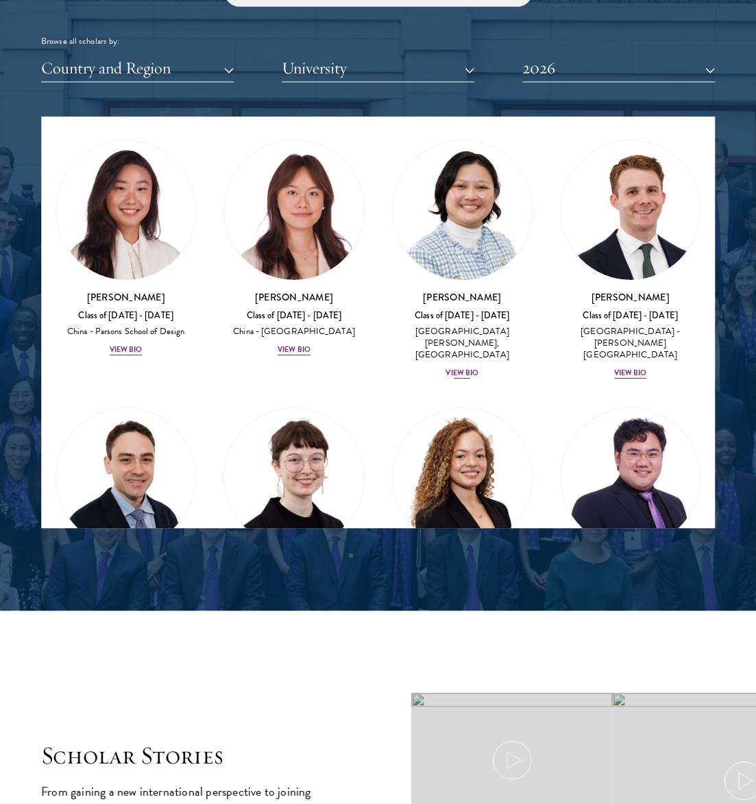
click at [442, 304] on h3 "Kelsey Chin" at bounding box center [462, 297] width 141 height 14
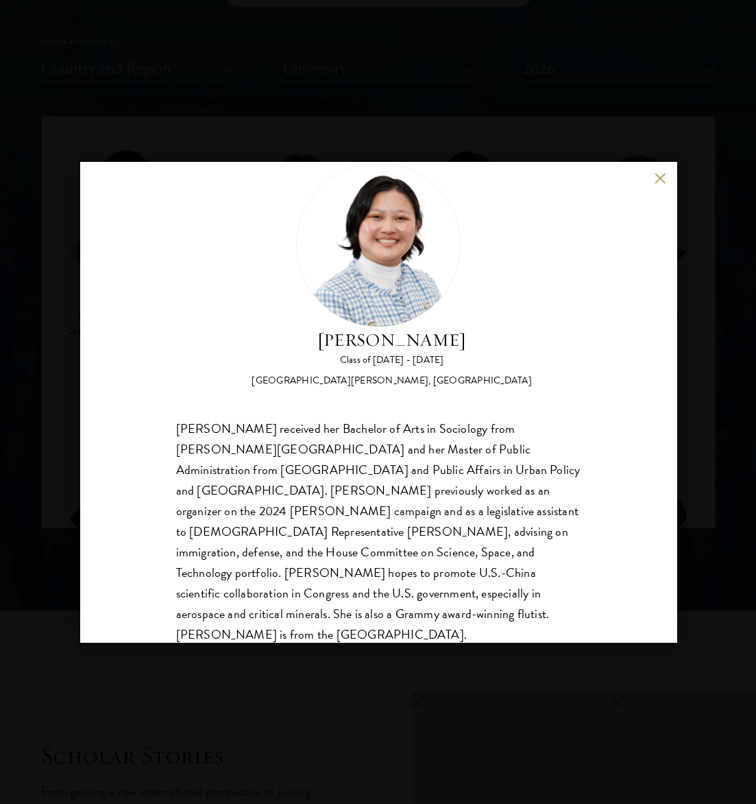
click at [721, 442] on div "Kelsey Chin Class of 2025 - 2026 United States of America - Barnard College, Co…" at bounding box center [378, 402] width 756 height 804
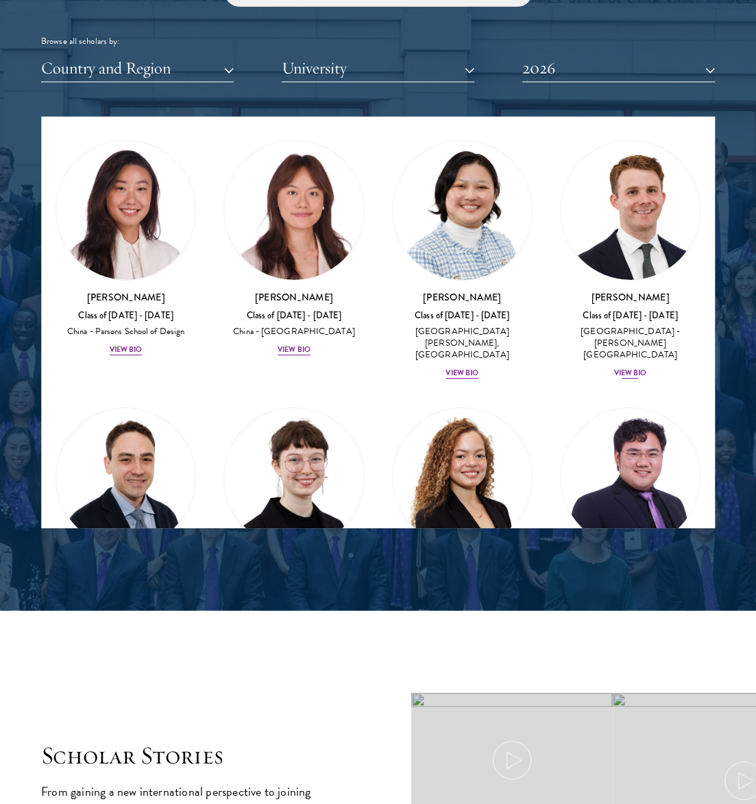
click at [646, 280] on img at bounding box center [630, 210] width 139 height 139
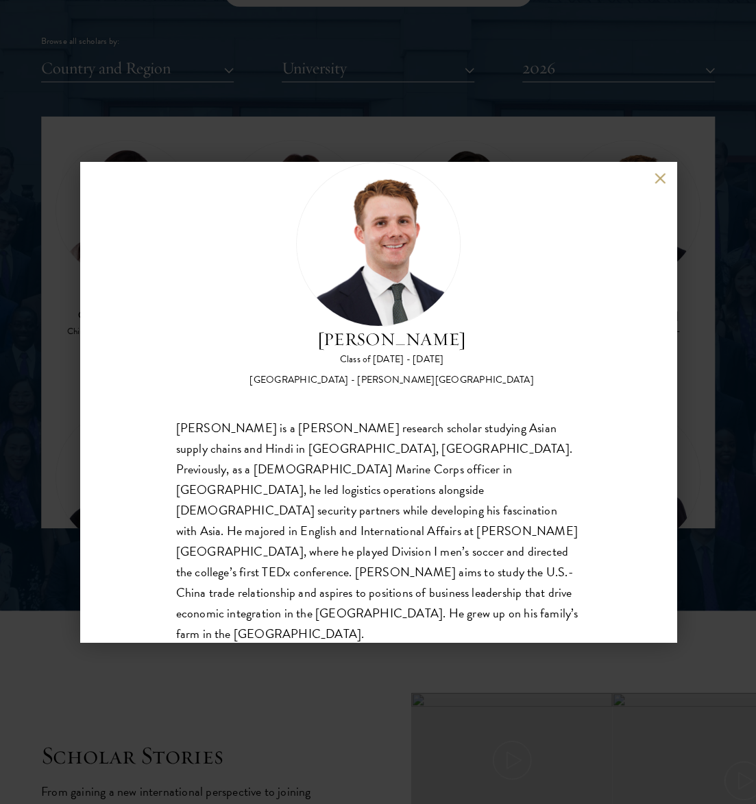
scroll to position [40, 0]
click at [703, 471] on div "Chandler Compton Class of 2025 - 2026 United States of America - Wofford Colleg…" at bounding box center [378, 402] width 756 height 804
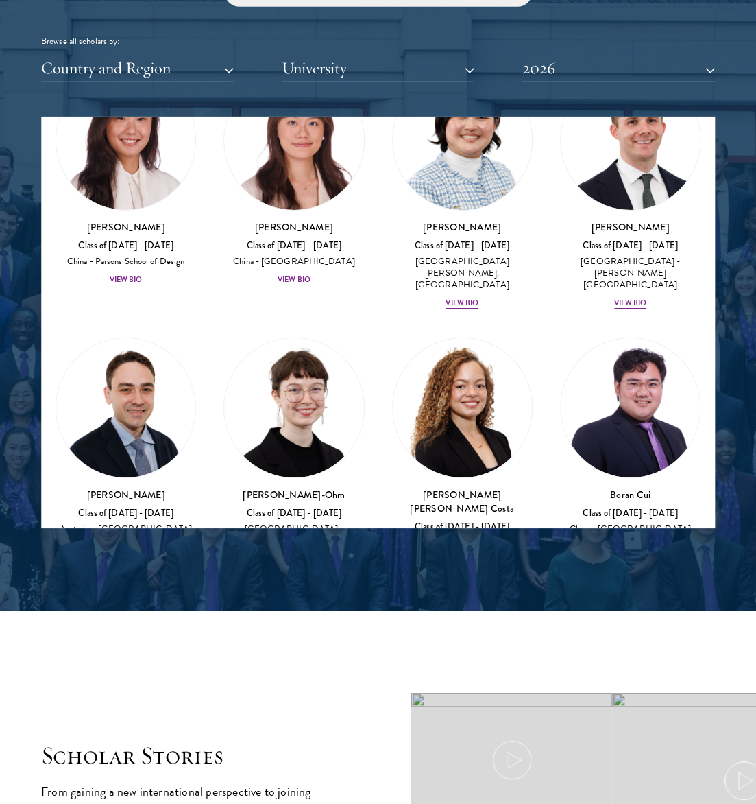
scroll to position [1746, 0]
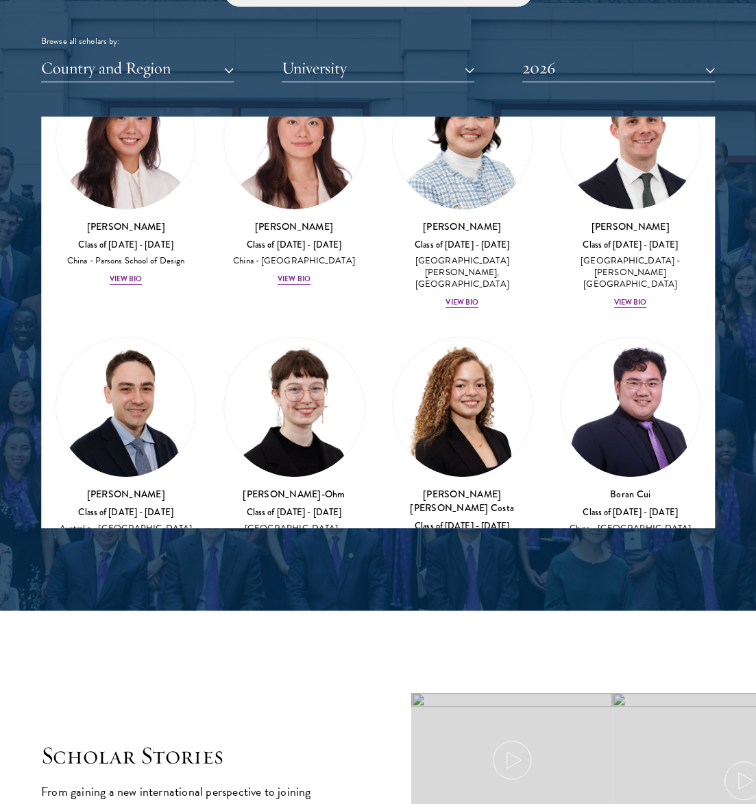
click at [155, 466] on img at bounding box center [125, 406] width 139 height 139
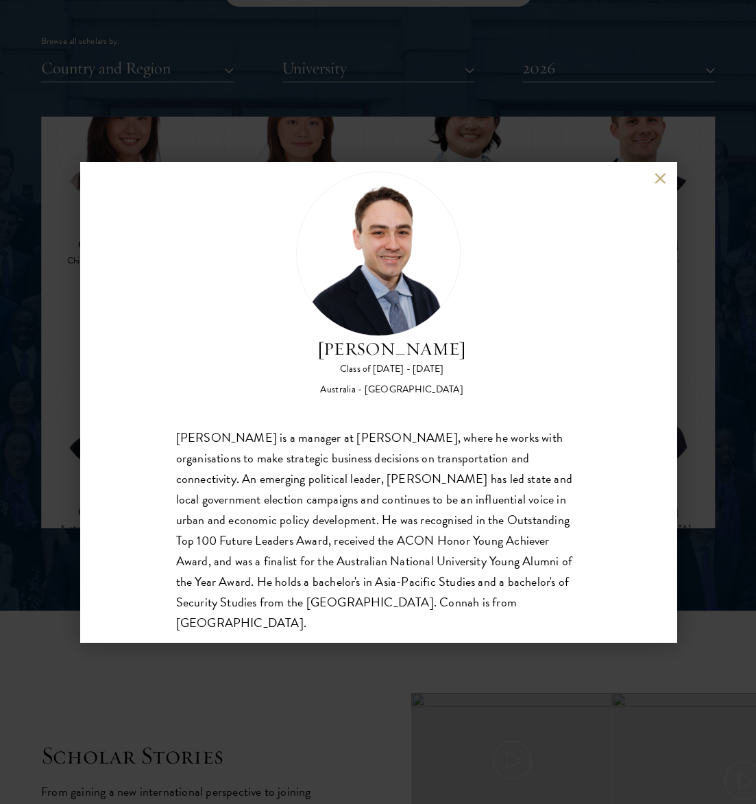
scroll to position [40, 0]
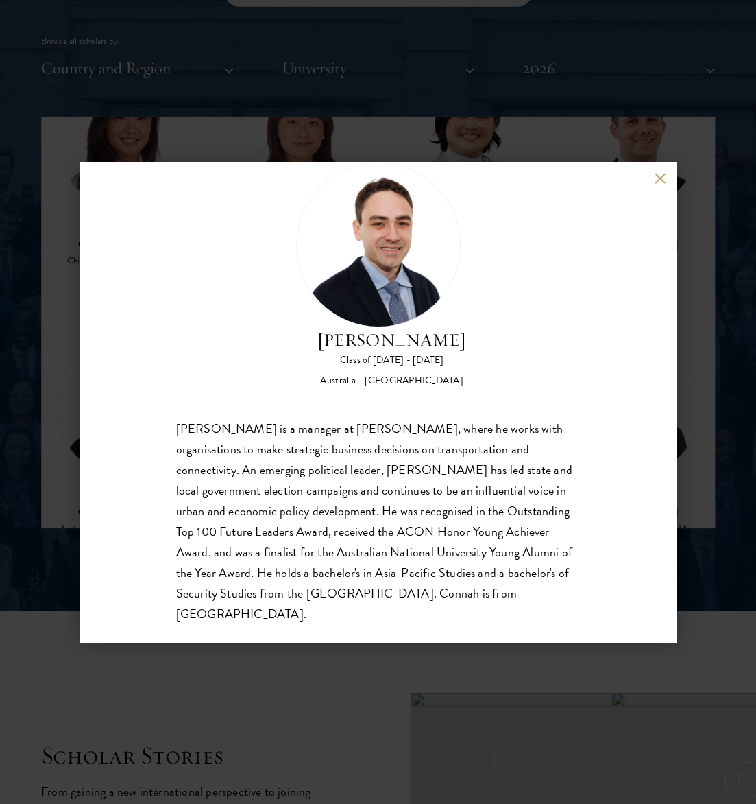
click at [695, 447] on div "David Connah Class of 2025 - 2026 Australia - Australian National University Da…" at bounding box center [378, 402] width 756 height 804
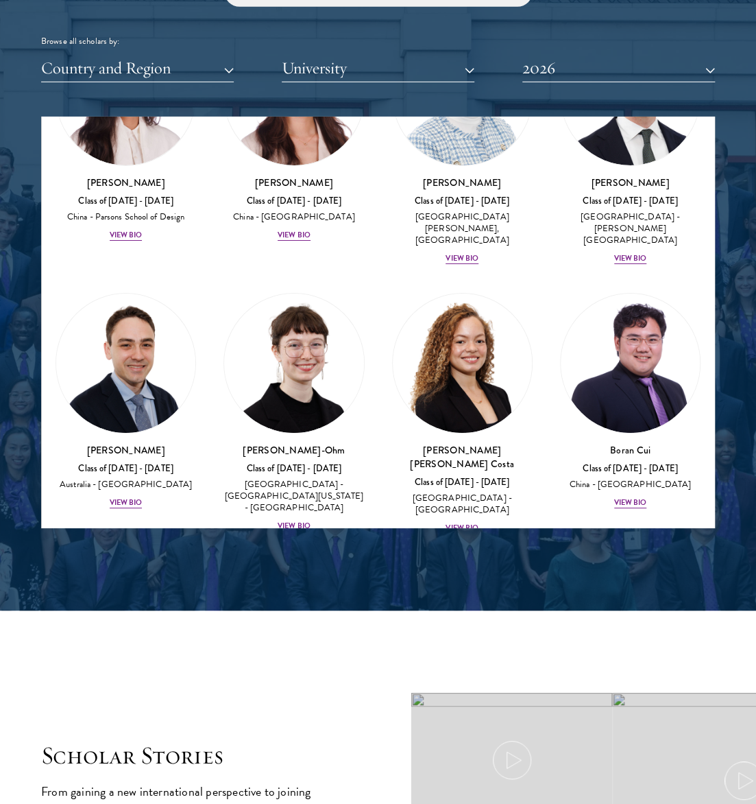
scroll to position [1791, 0]
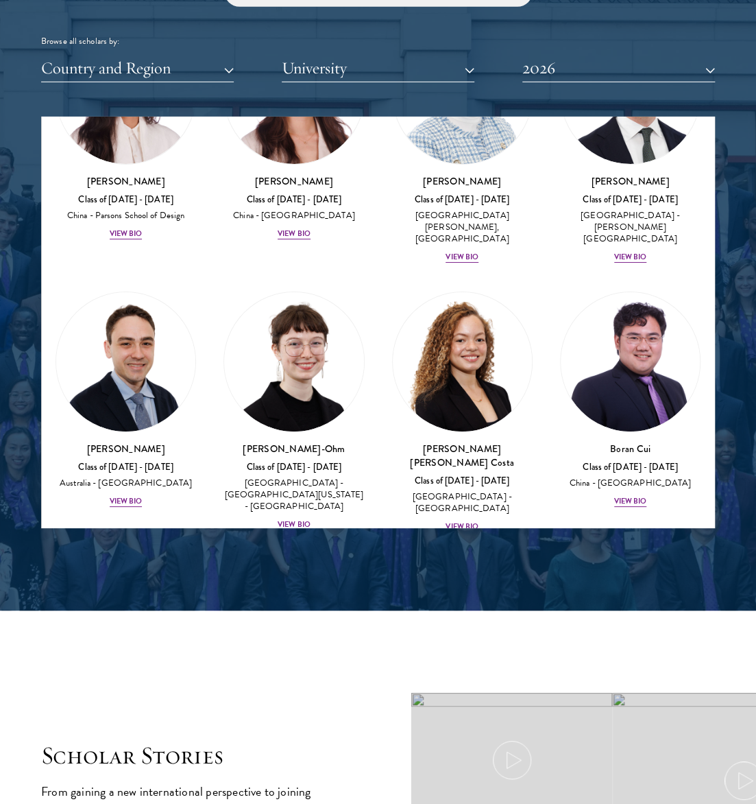
click at [309, 407] on img at bounding box center [293, 361] width 139 height 139
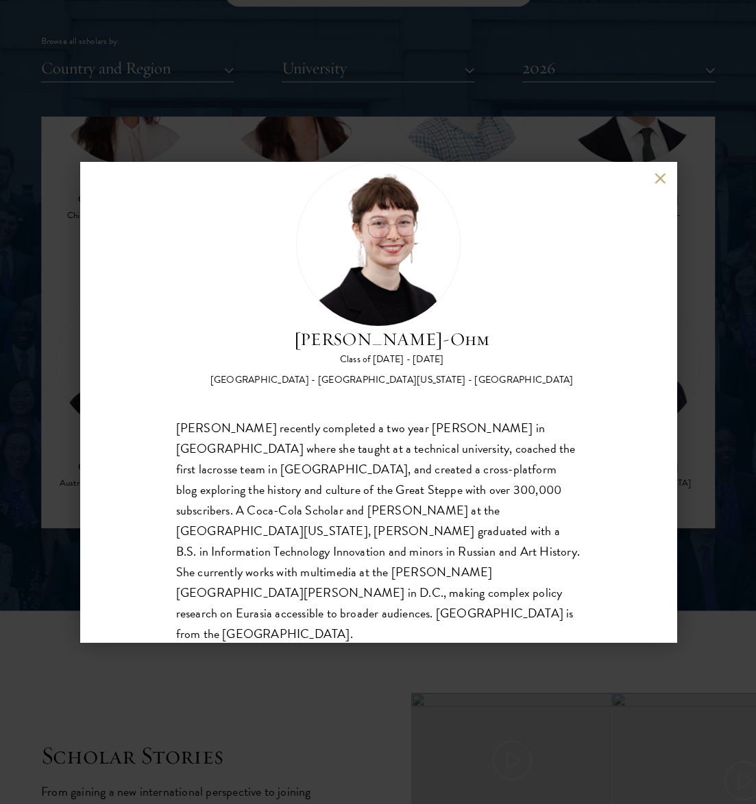
scroll to position [40, 0]
click at [113, 468] on div "Ottilie Cooper-Ohm Class of 2025 - 2026 United States of America - University o…" at bounding box center [378, 402] width 596 height 480
click at [655, 179] on button at bounding box center [661, 178] width 12 height 12
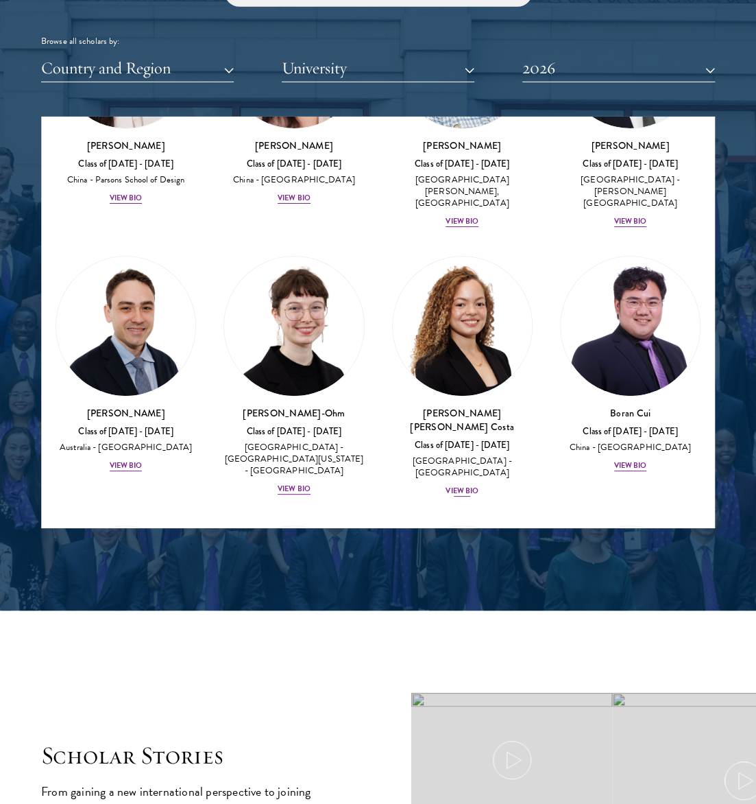
scroll to position [1828, 0]
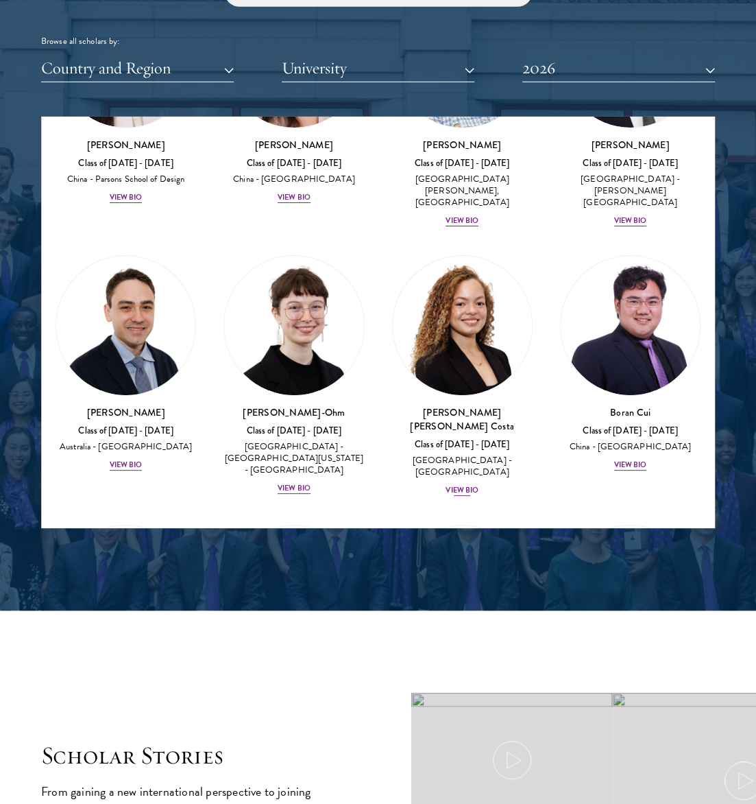
click at [474, 374] on img at bounding box center [462, 325] width 139 height 139
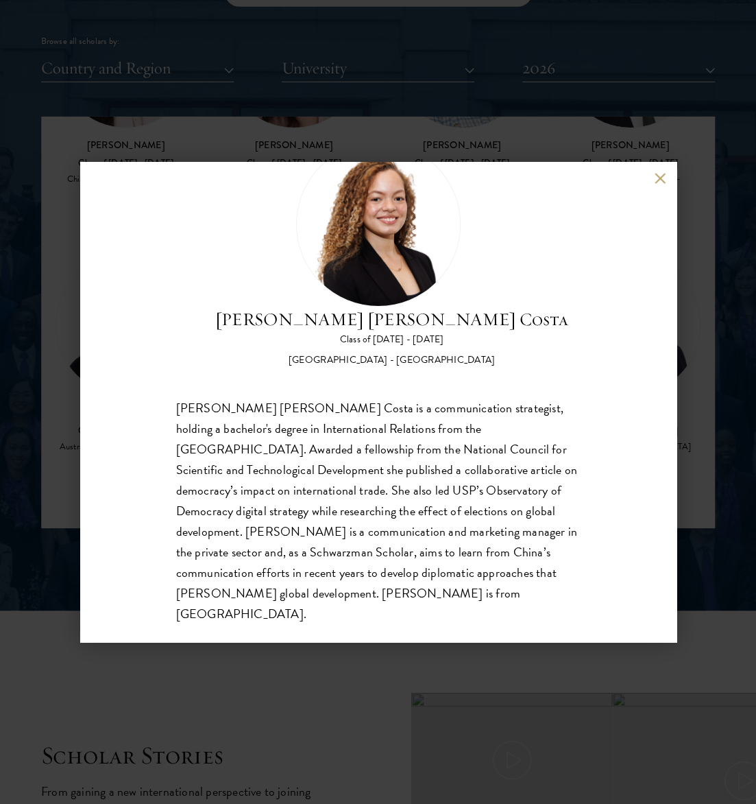
scroll to position [60, 0]
click at [658, 172] on button at bounding box center [661, 178] width 12 height 12
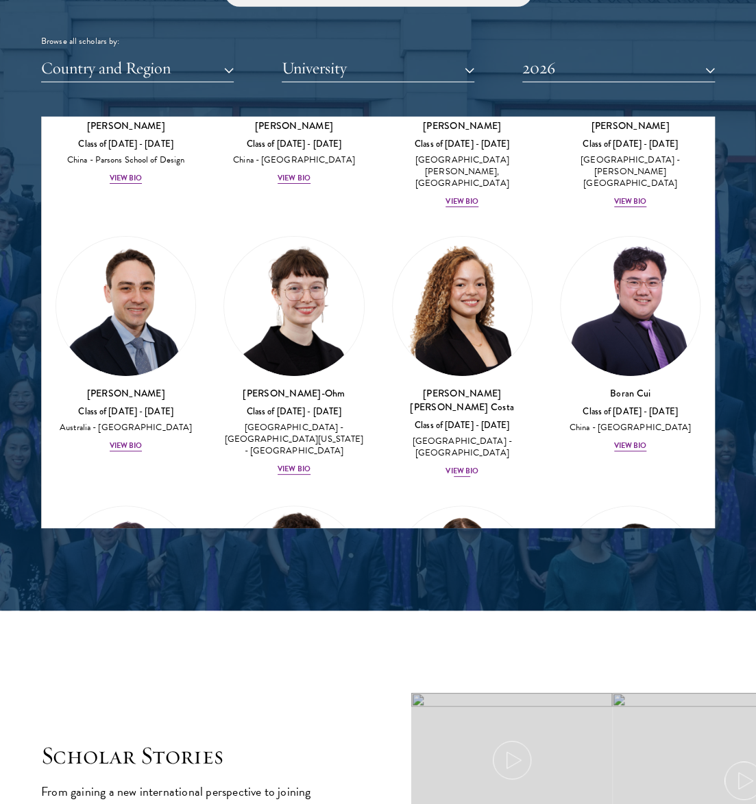
scroll to position [1856, 0]
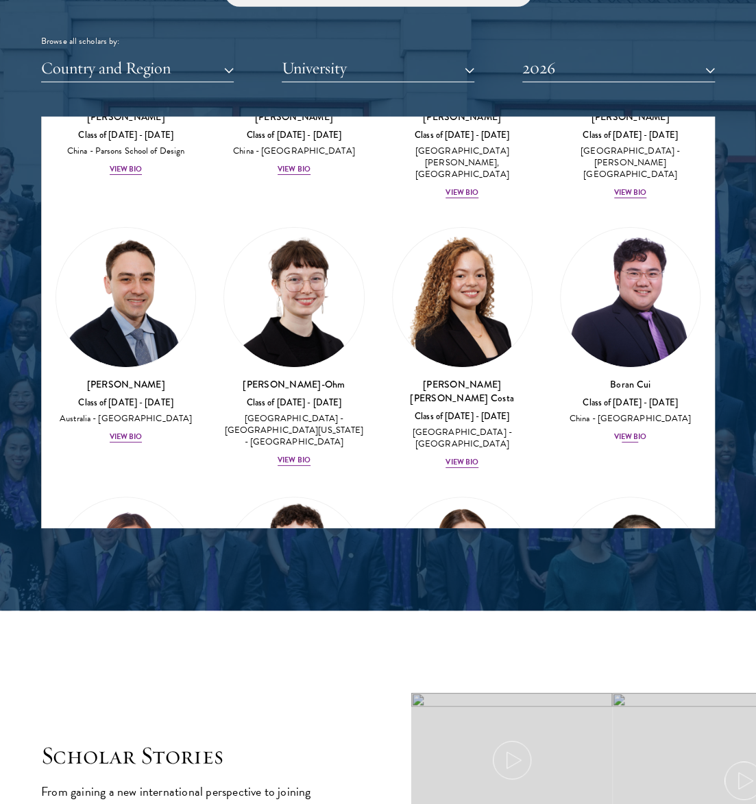
click at [661, 365] on img at bounding box center [630, 297] width 139 height 139
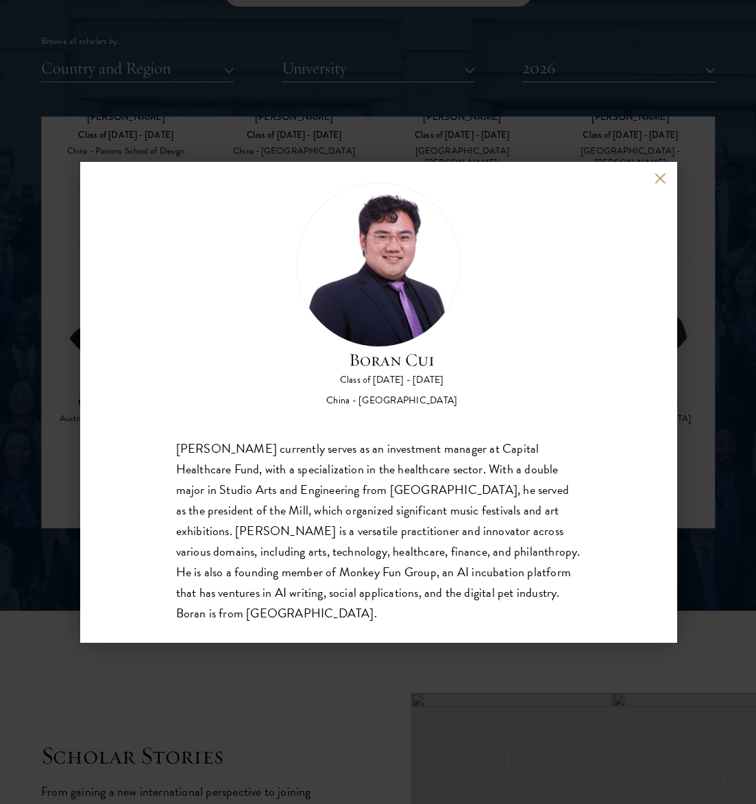
scroll to position [20, 0]
click at [677, 408] on div "Boran Cui Class of 2025 - 2026 China - Trinity College Boran Cui currently serv…" at bounding box center [378, 402] width 756 height 804
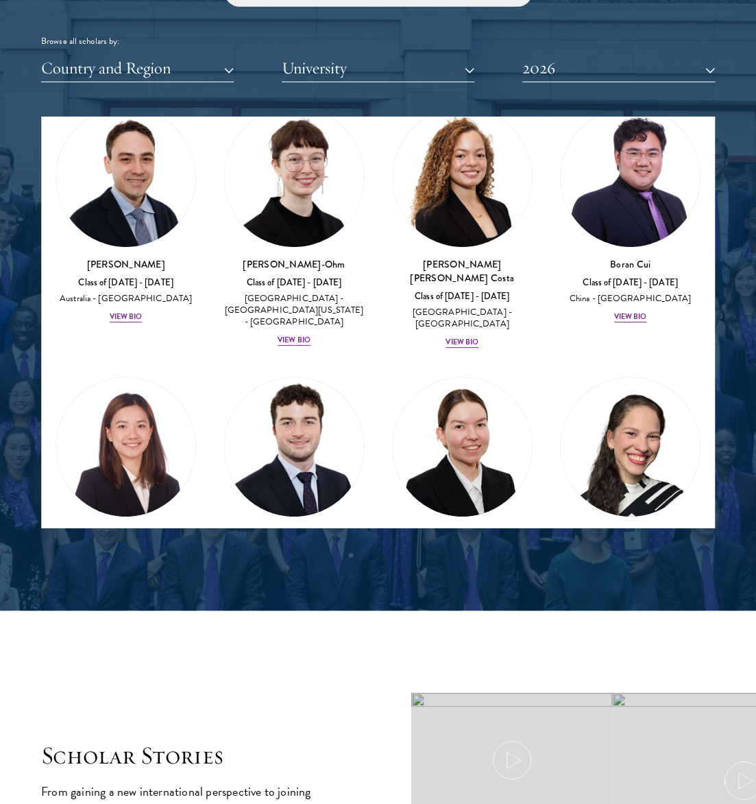
scroll to position [2014, 0]
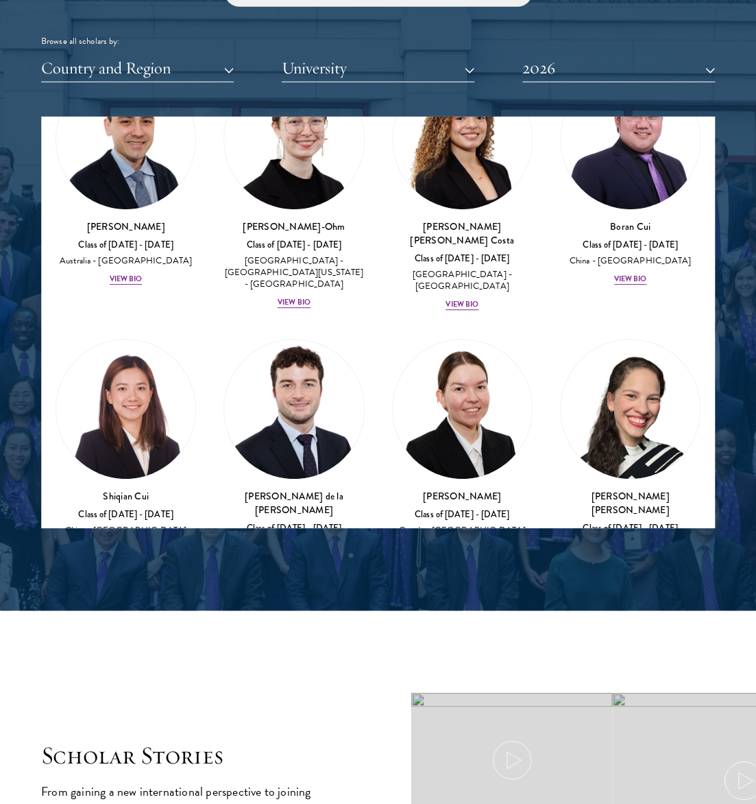
click at [137, 444] on img at bounding box center [125, 408] width 139 height 139
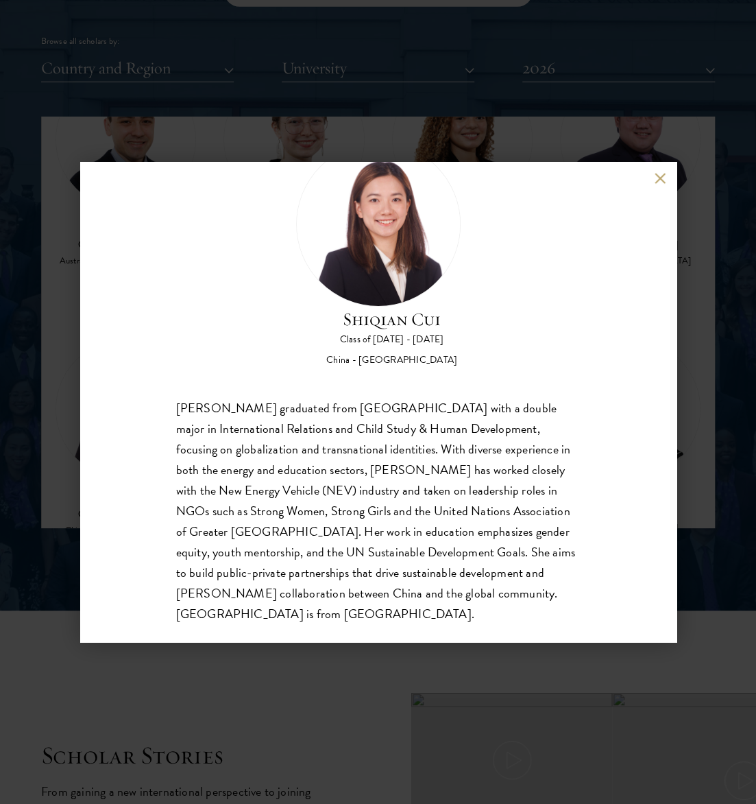
scroll to position [60, 0]
click at [215, 585] on div "Shiqian Cui graduated from Tufts University with a double major in Internationa…" at bounding box center [378, 511] width 405 height 227
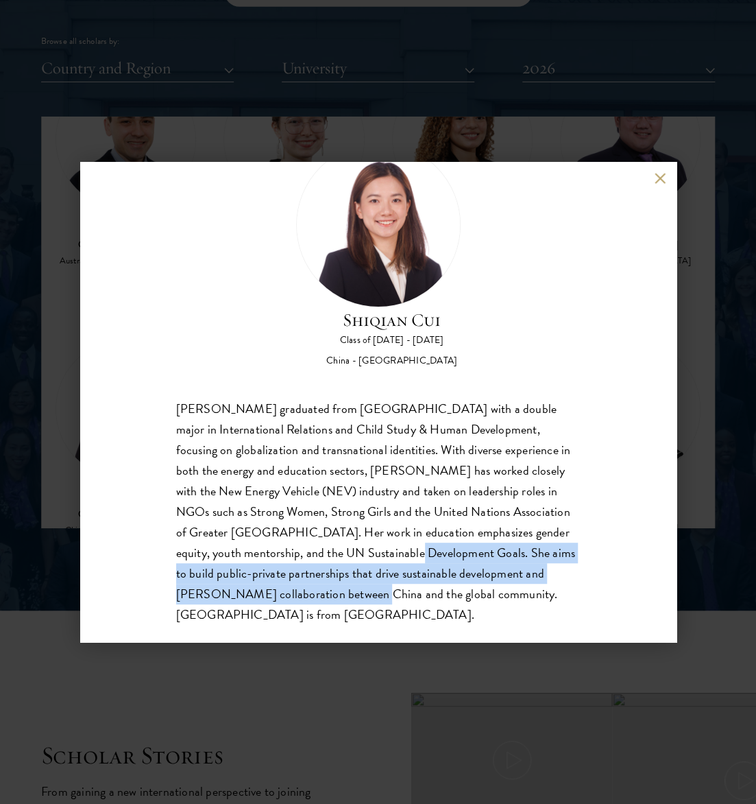
drag, startPoint x: 215, startPoint y: 587, endPoint x: 15, endPoint y: 485, distance: 224.4
click at [278, 549] on div "Shiqian Cui graduated from Tufts University with a double major in Internationa…" at bounding box center [378, 511] width 405 height 227
copy div "She aims to build public-private partnerships that drive sustainable developmen…"
click at [660, 182] on button at bounding box center [661, 178] width 12 height 12
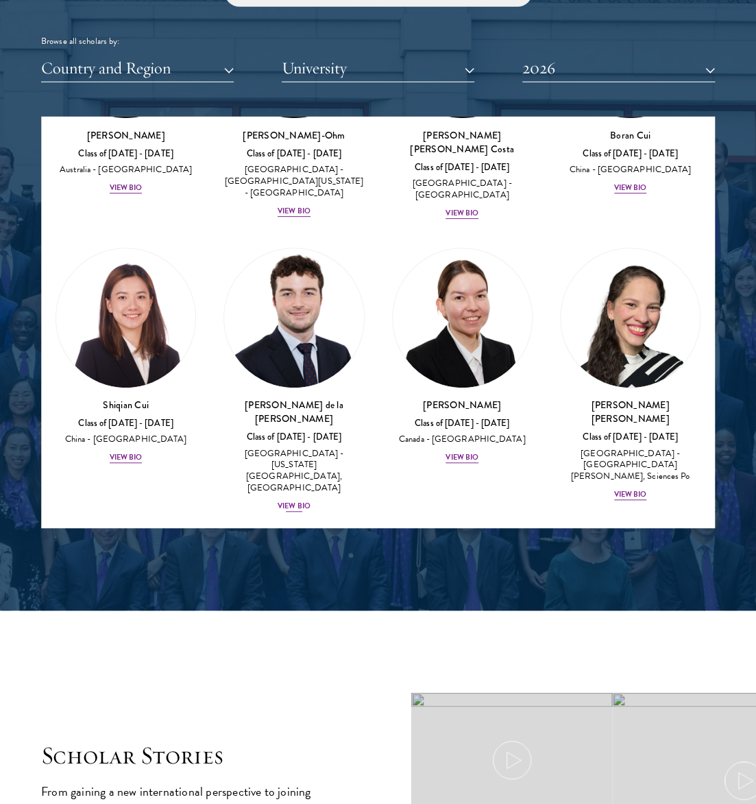
scroll to position [2106, 0]
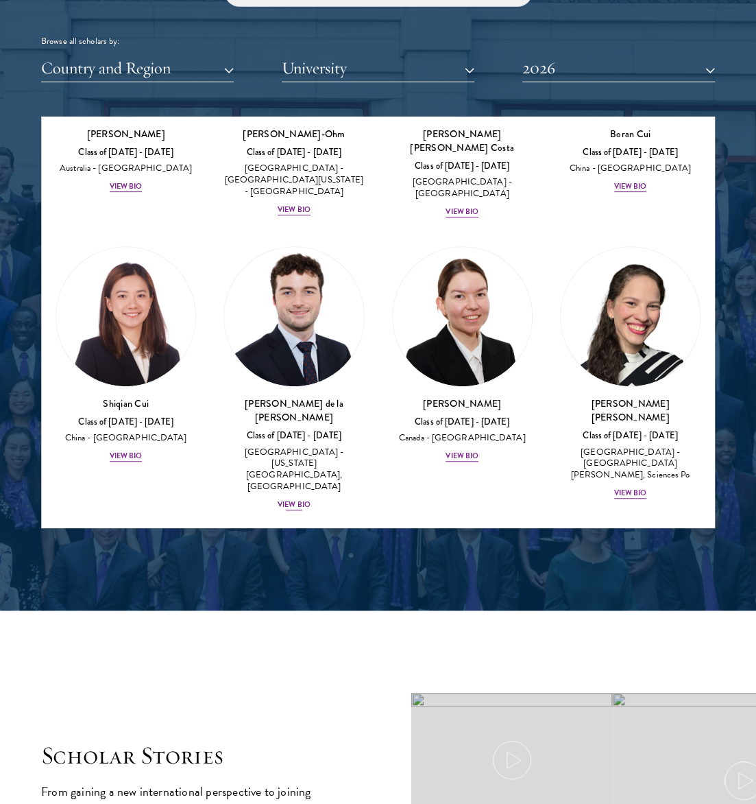
click at [325, 333] on img at bounding box center [293, 316] width 139 height 139
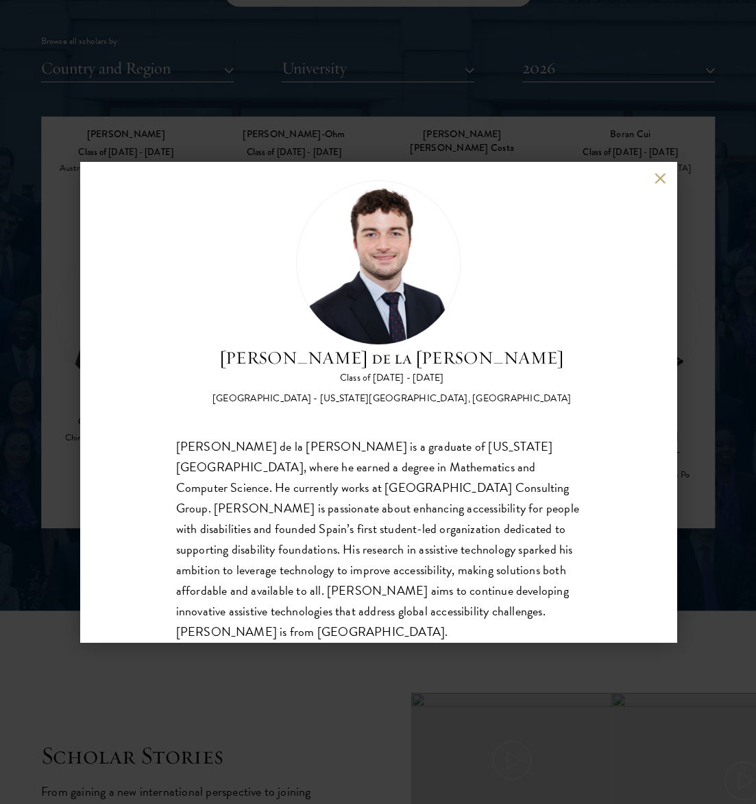
scroll to position [27, 0]
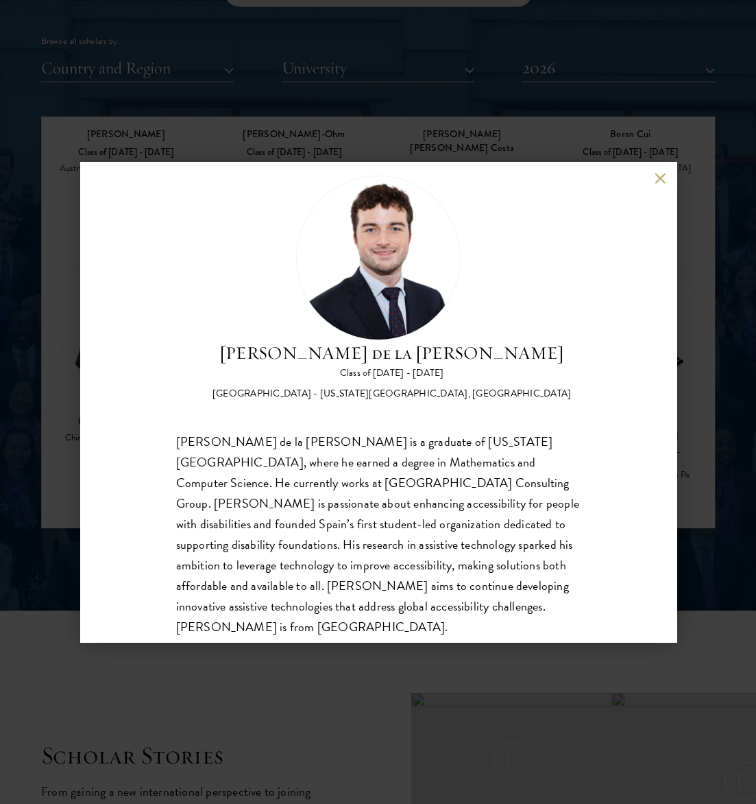
click at [690, 410] on div "Gonzalo de la Cruz Class of 2025 - 2026 Spain - New York University, Abu Dhabi …" at bounding box center [378, 402] width 756 height 804
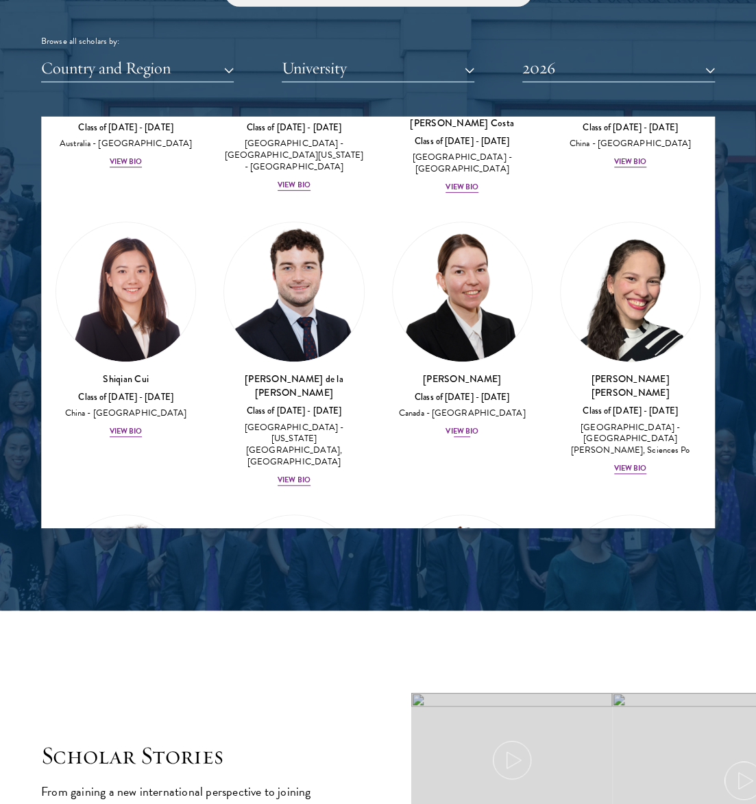
scroll to position [2133, 0]
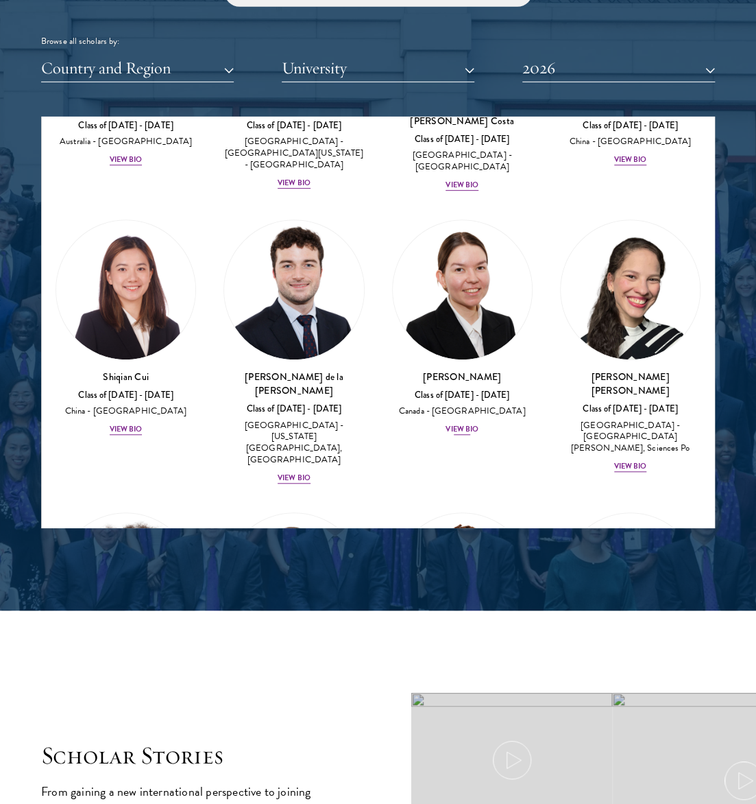
click at [475, 359] on img at bounding box center [462, 289] width 139 height 139
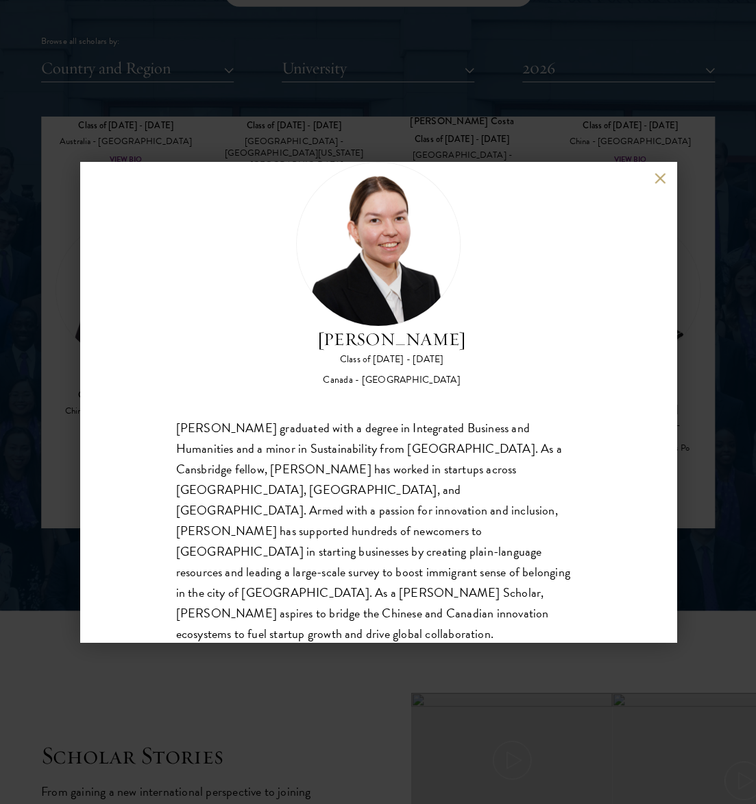
scroll to position [40, 0]
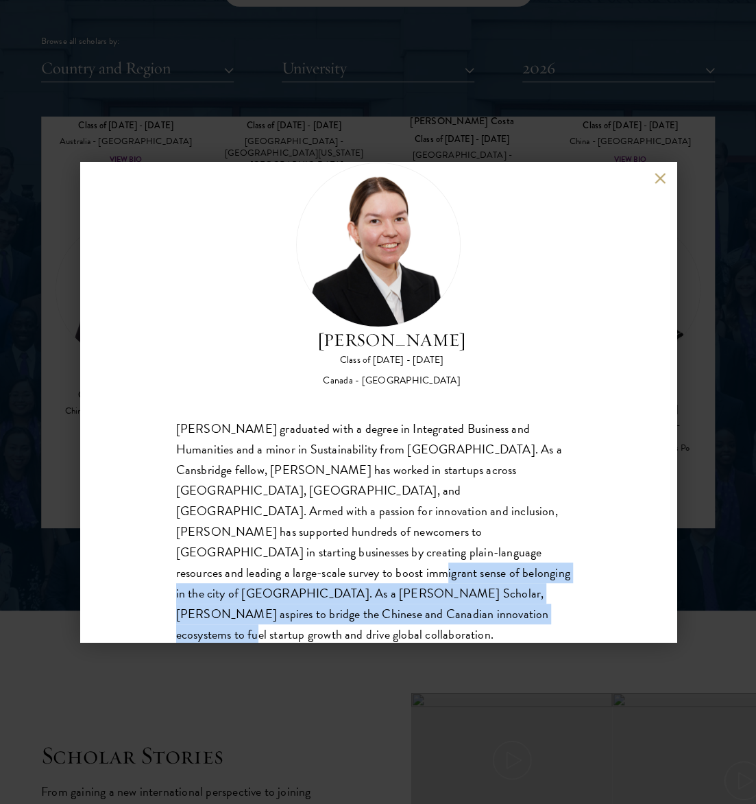
drag, startPoint x: 409, startPoint y: 585, endPoint x: 154, endPoint y: 539, distance: 259.1
click at [154, 539] on div "Maria Edison Class of 2025 - 2026 Canada - McMaster University Maria Edison gra…" at bounding box center [378, 402] width 596 height 480
copy div "As a Schwarzman Scholar, Maria aspires to bridge the Chinese and Canadian innov…"
click at [681, 534] on div "Maria Edison Class of 2025 - 2026 Canada - McMaster University Maria Edison gra…" at bounding box center [378, 402] width 756 height 804
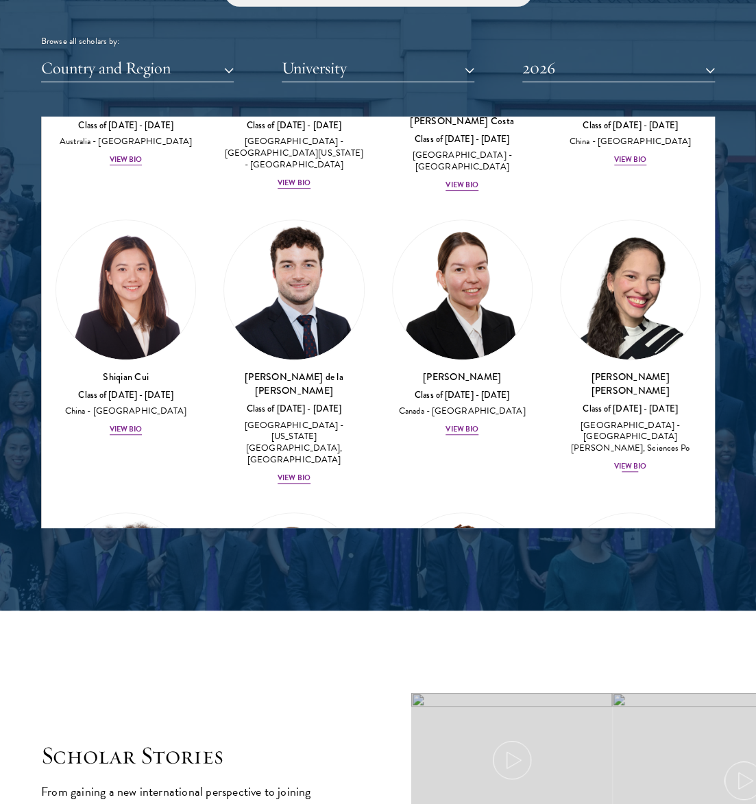
click at [612, 359] on img at bounding box center [630, 289] width 139 height 139
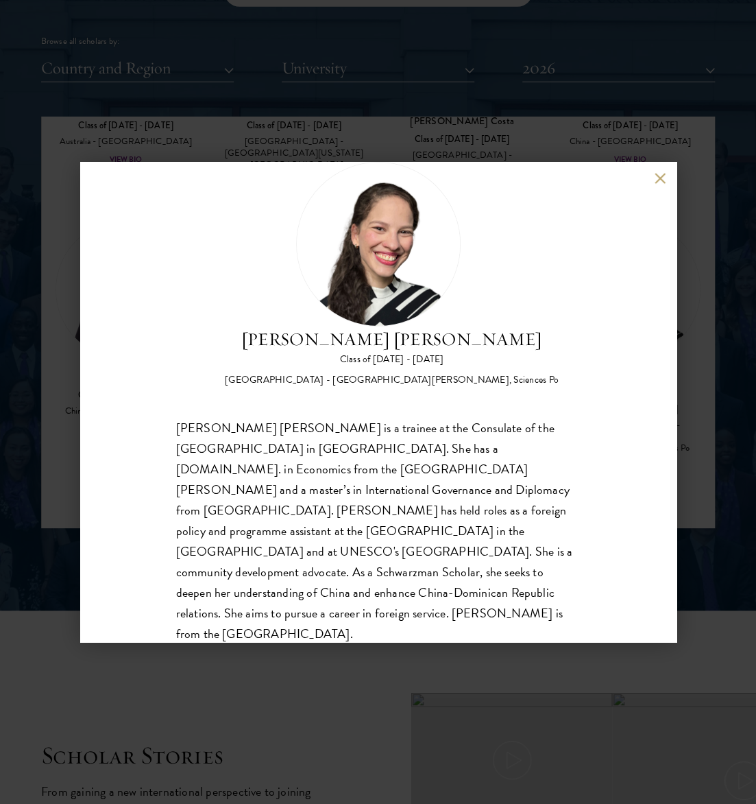
scroll to position [40, 0]
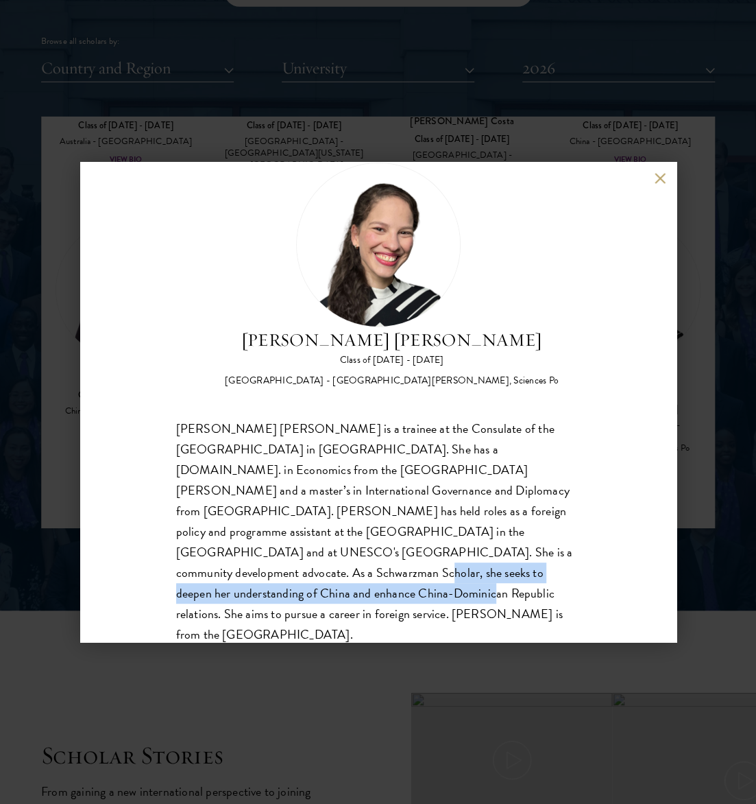
drag, startPoint x: 329, startPoint y: 539, endPoint x: 380, endPoint y: 566, distance: 57.7
click at [379, 567] on div "Daniela Espinal Fondeur is a trainee at the Consulate of the Dominican Republic…" at bounding box center [378, 531] width 405 height 227
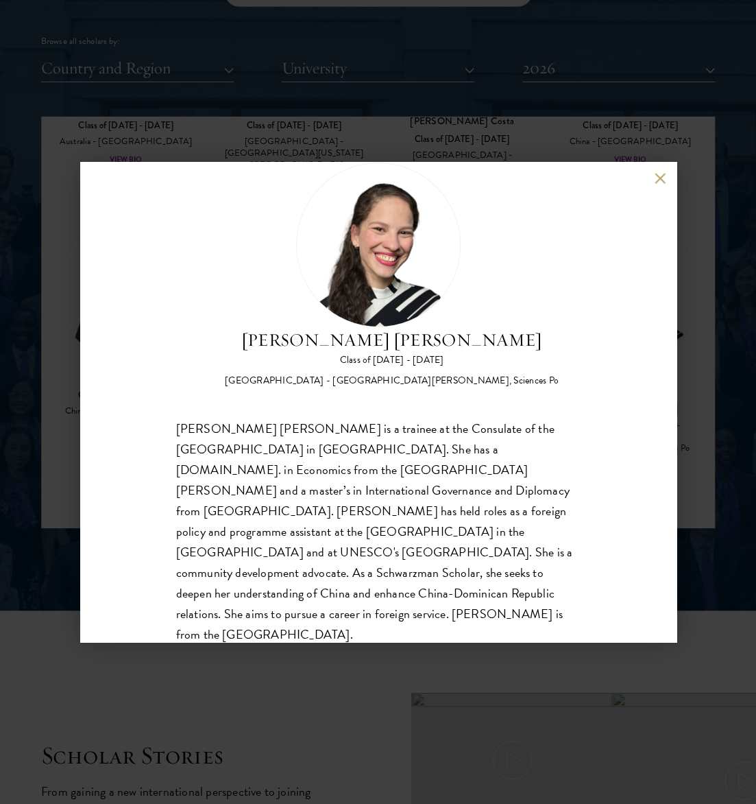
click at [399, 522] on div "Daniela Espinal Fondeur is a trainee at the Consulate of the Dominican Republic…" at bounding box center [378, 531] width 405 height 227
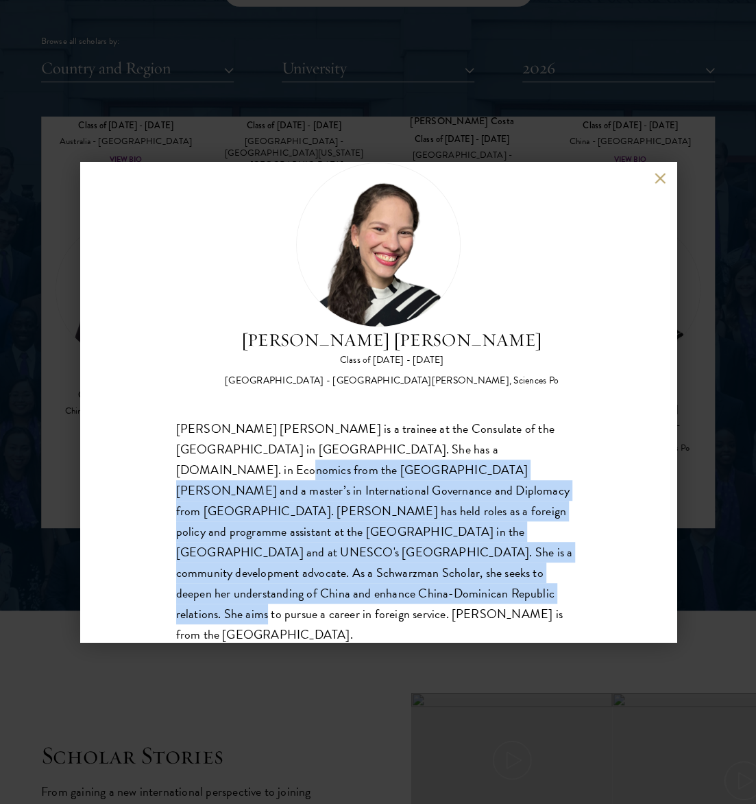
drag, startPoint x: 463, startPoint y: 439, endPoint x: 531, endPoint y: 571, distance: 148.7
click at [530, 569] on div "Daniela Espinal Fondeur is a trainee at the Consulate of the Dominican Republic…" at bounding box center [378, 531] width 405 height 227
click at [698, 503] on div "Daniela Espinal Fondeur Class of 2025 - 2026 Dominican Republic - Universidad A…" at bounding box center [378, 402] width 756 height 804
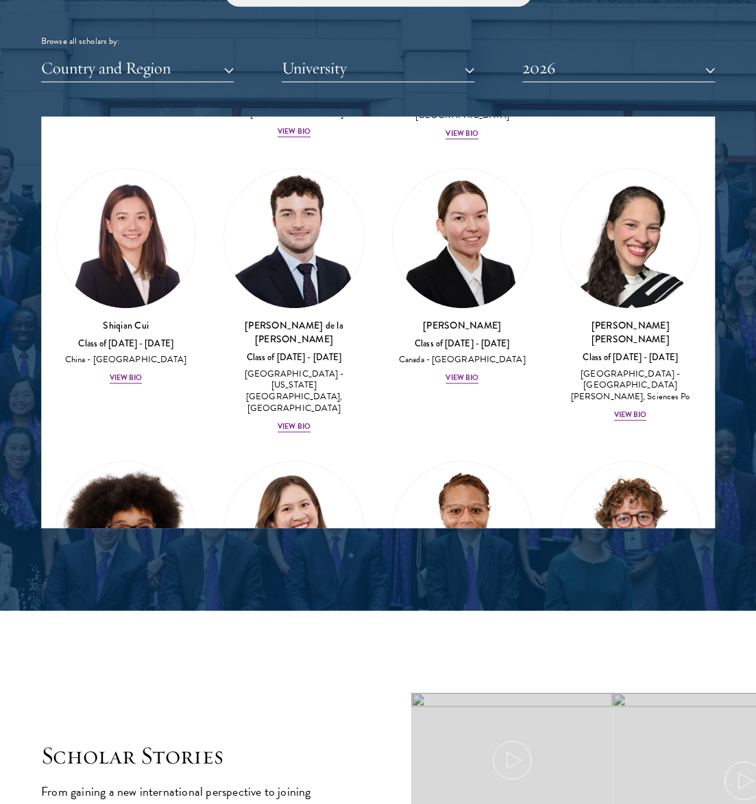
scroll to position [2184, 0]
click at [158, 503] on img at bounding box center [125, 530] width 139 height 139
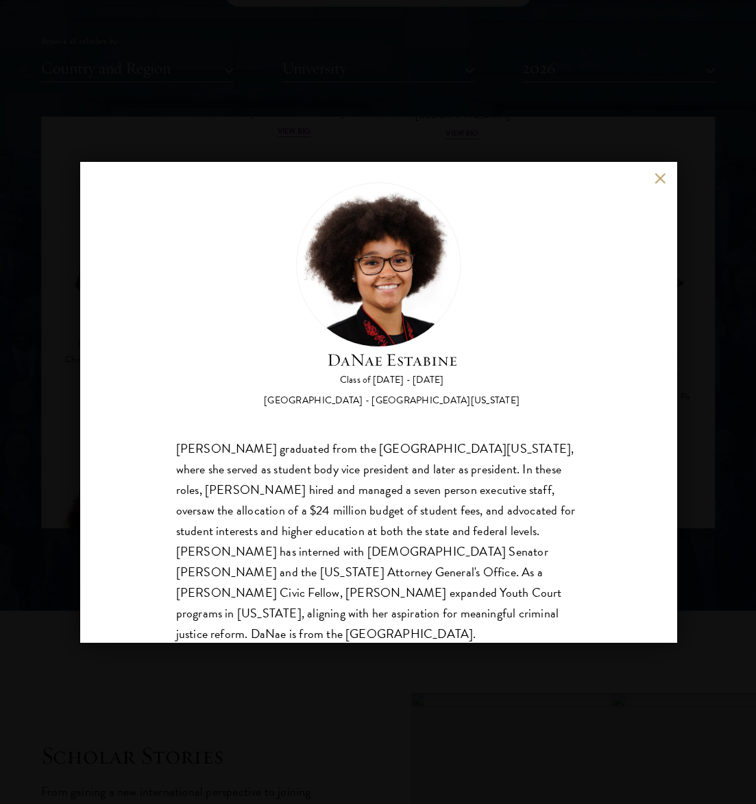
scroll to position [20, 0]
click at [706, 391] on div "DaNae Estabine Class of 2025 - 2026 United States of America - University of Ka…" at bounding box center [378, 402] width 756 height 804
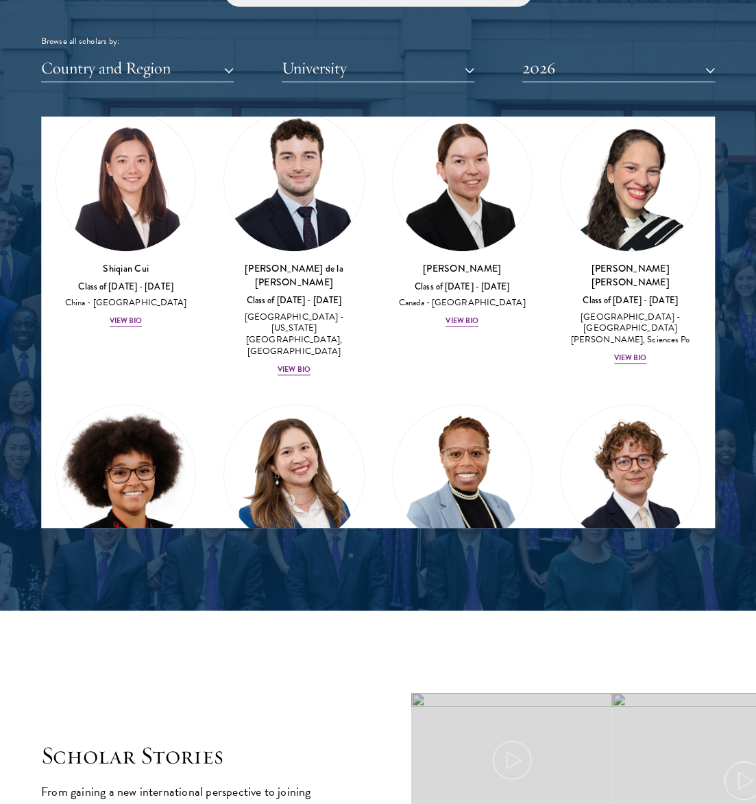
scroll to position [2245, 0]
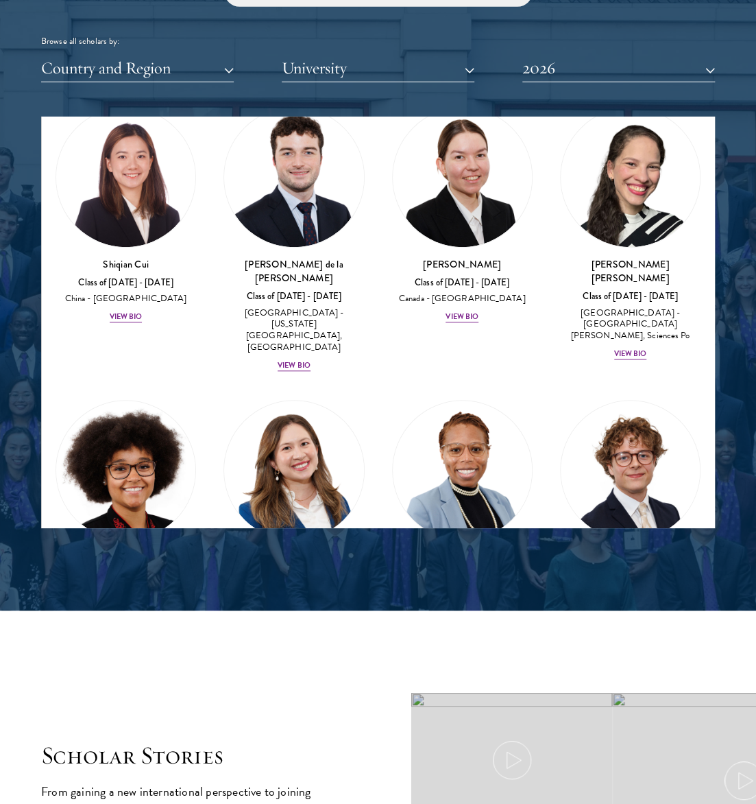
click at [318, 464] on img at bounding box center [293, 469] width 139 height 139
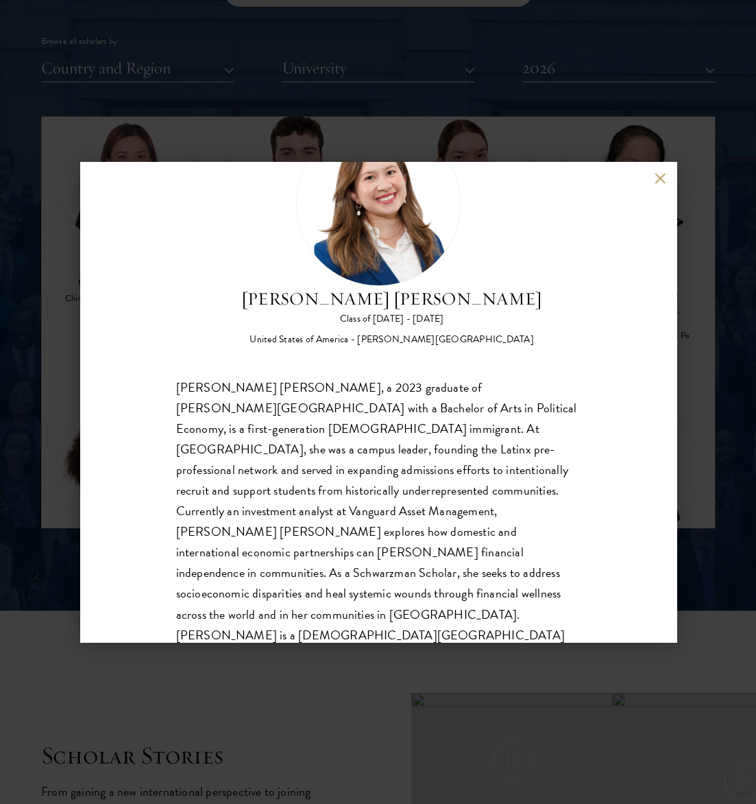
scroll to position [81, 0]
click at [722, 532] on div "Maria Fernanda Estrada Class of 2025 - 2026 United States of America - Williams…" at bounding box center [378, 402] width 756 height 804
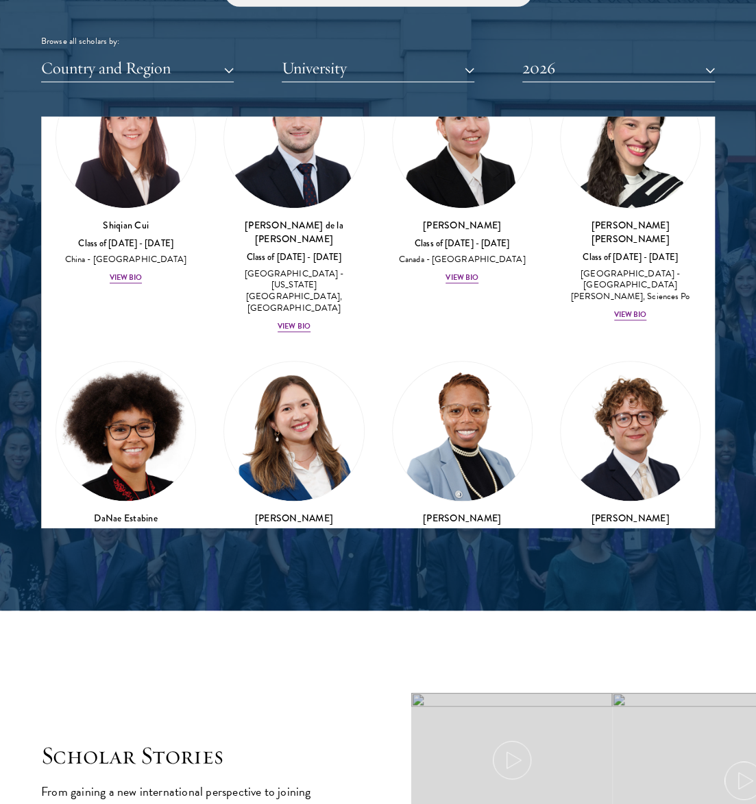
scroll to position [2286, 0]
